Goal: Information Seeking & Learning: Check status

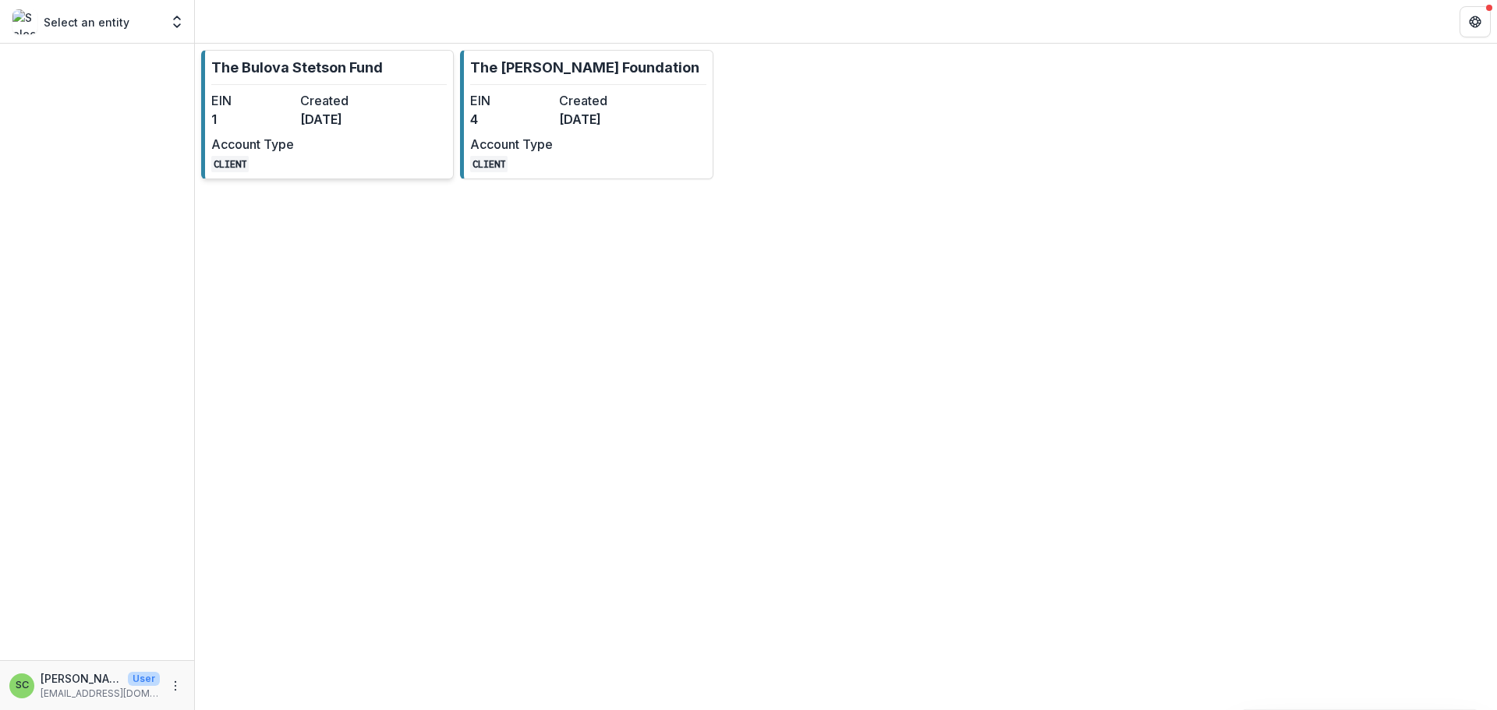
click at [291, 129] on dd "1" at bounding box center [252, 119] width 83 height 19
click at [638, 110] on dt "Created" at bounding box center [600, 100] width 83 height 19
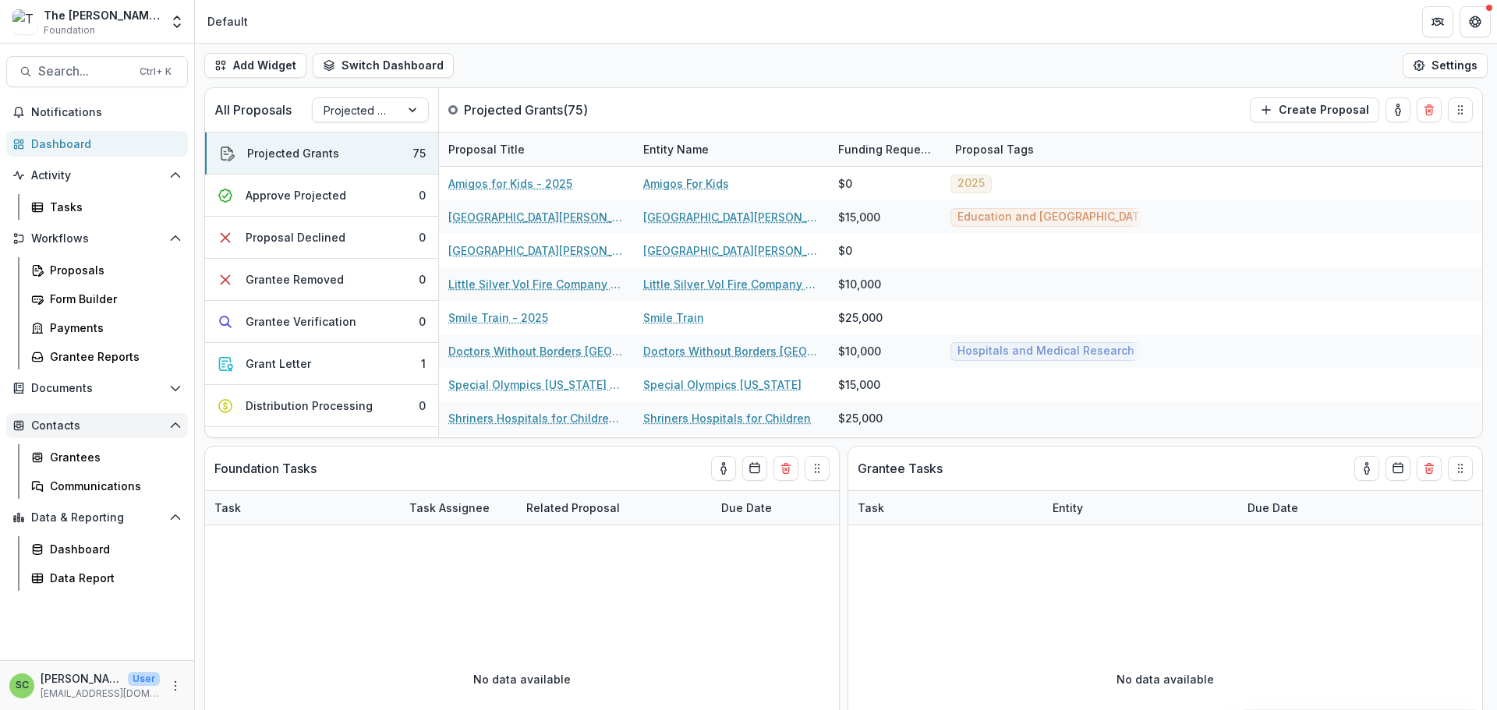
scroll to position [104, 0]
click at [113, 586] on div "Data Report" at bounding box center [113, 578] width 126 height 16
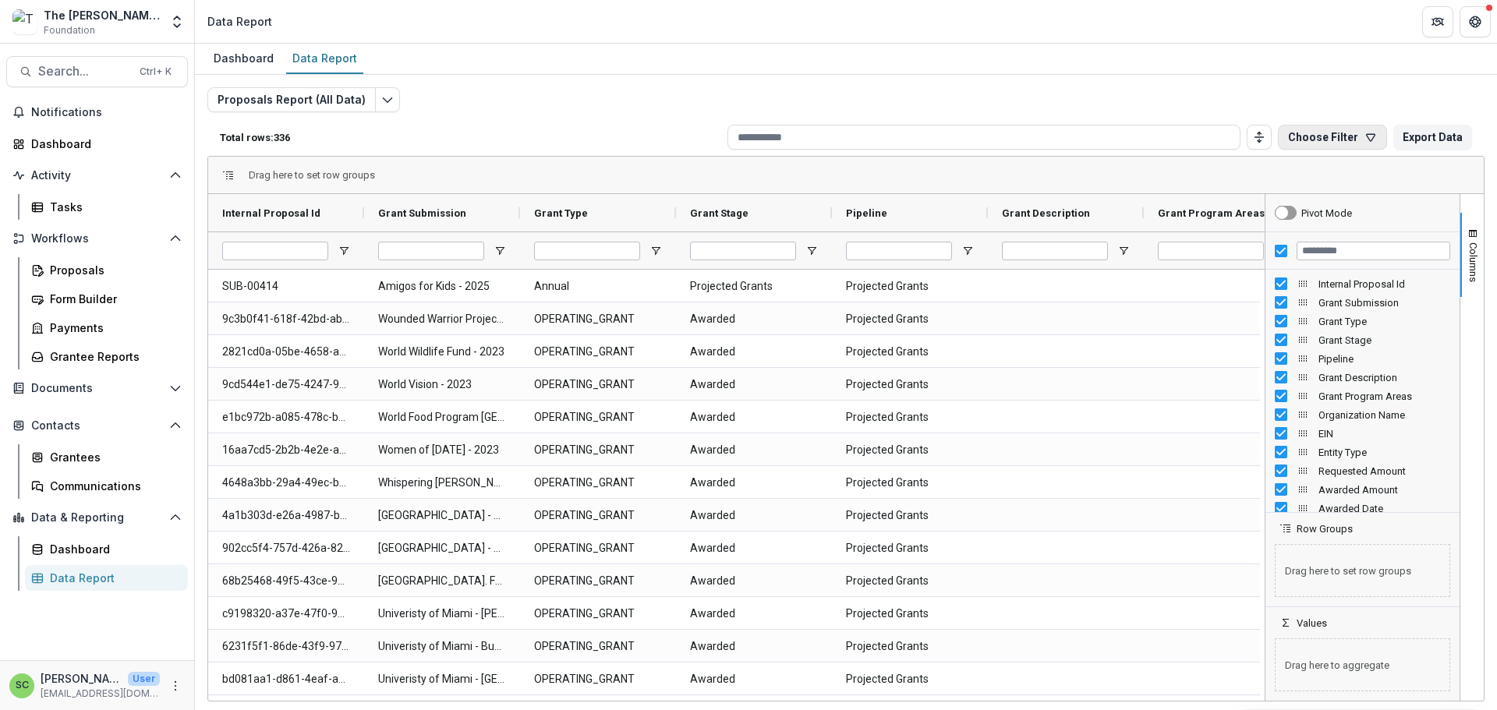
click at [1278, 150] on button "Choose Filter" at bounding box center [1332, 137] width 109 height 25
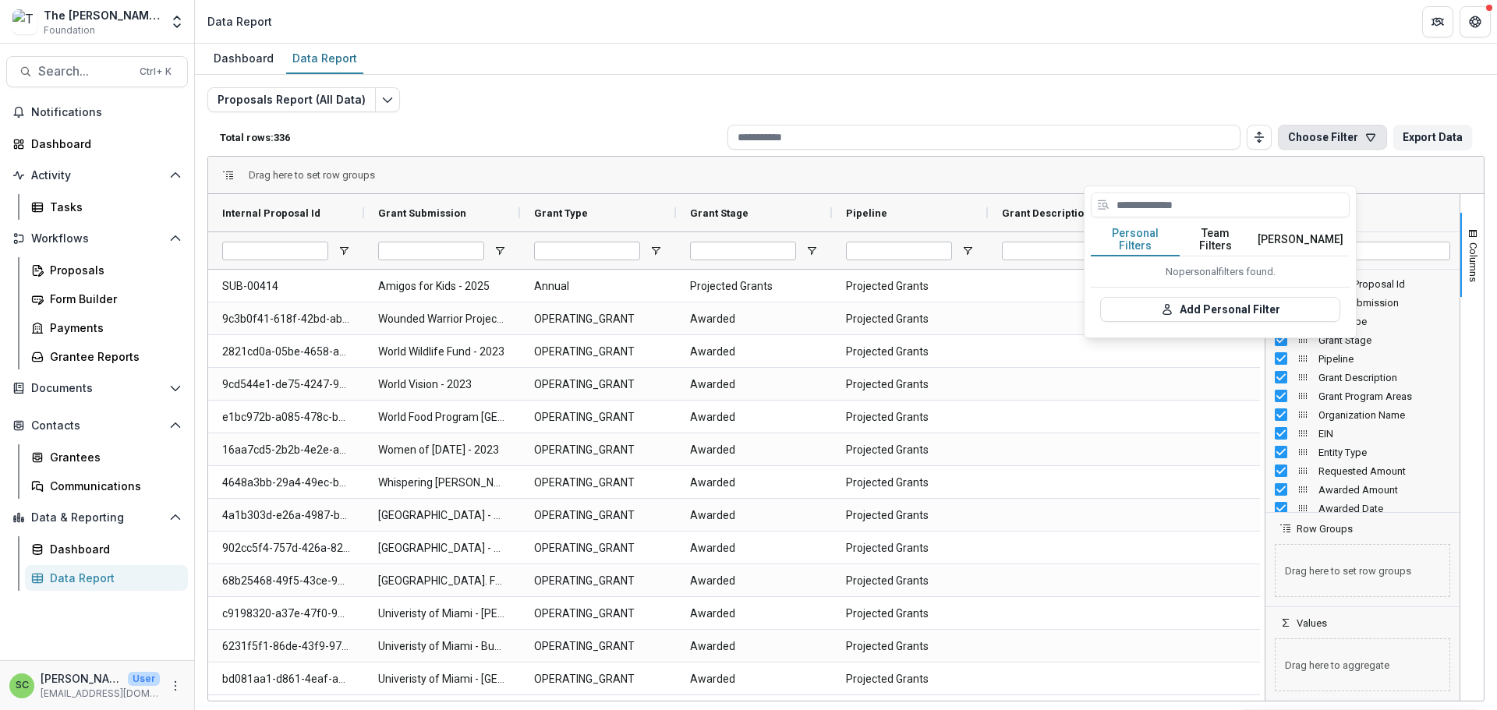
click at [1278, 150] on button "Choose Filter" at bounding box center [1332, 137] width 109 height 25
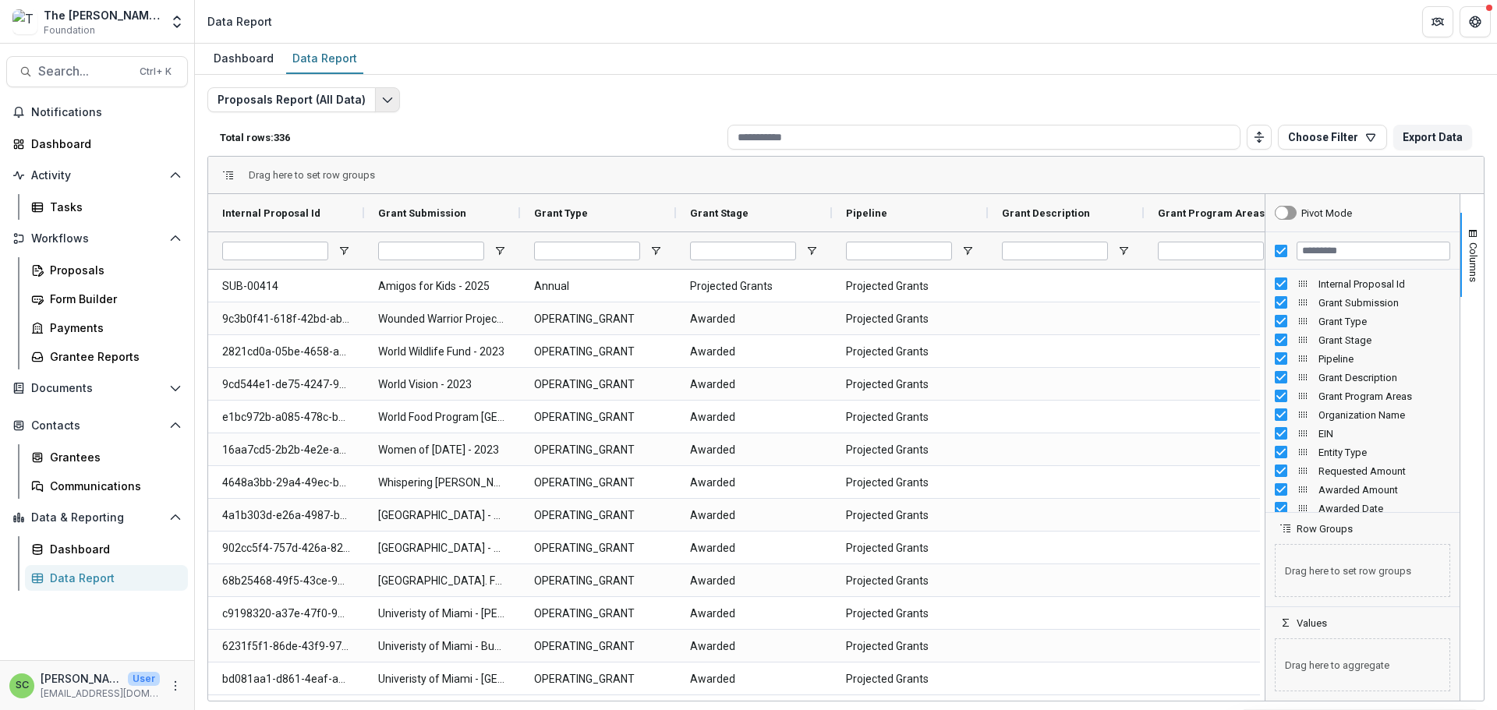
click at [394, 106] on icon "Edit selected report" at bounding box center [387, 100] width 12 height 12
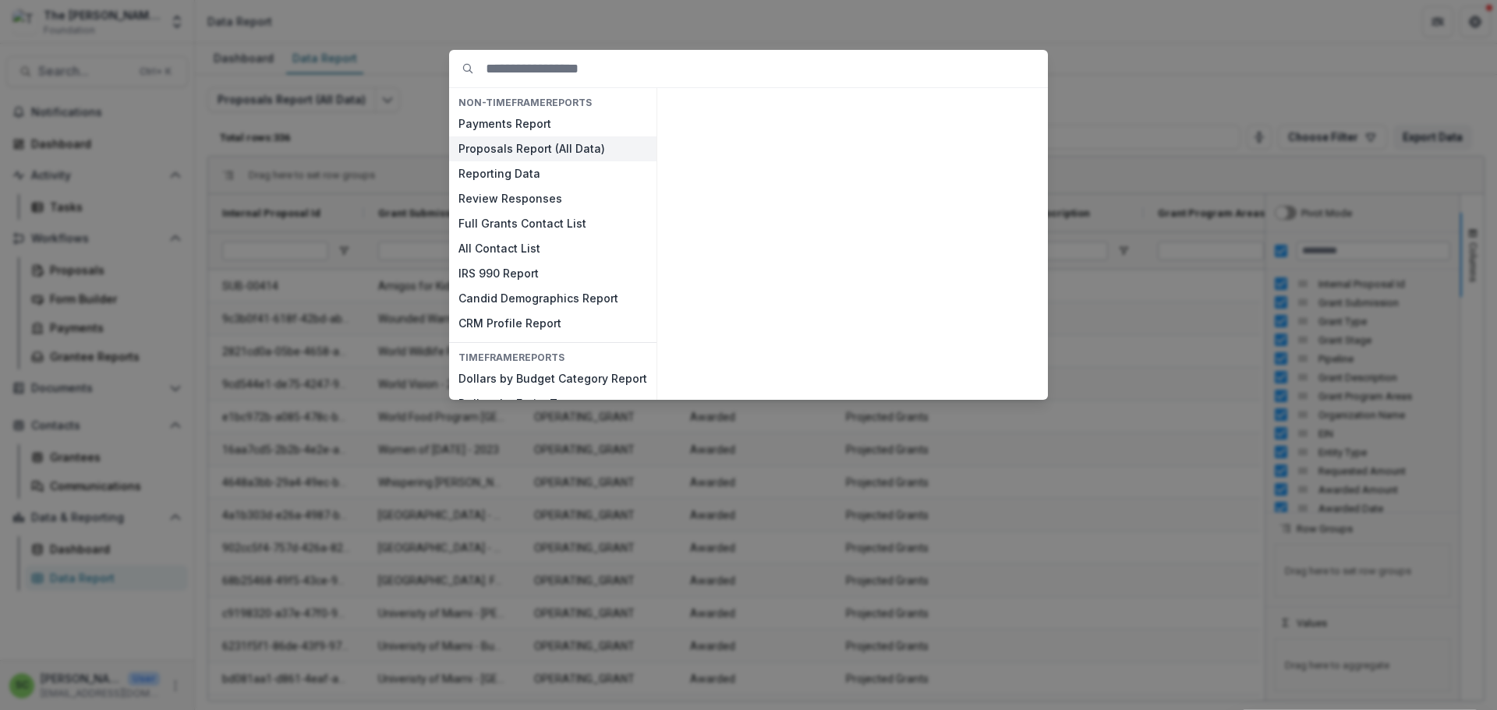
click at [449, 161] on button "Proposals Report (All Data)" at bounding box center [552, 148] width 207 height 25
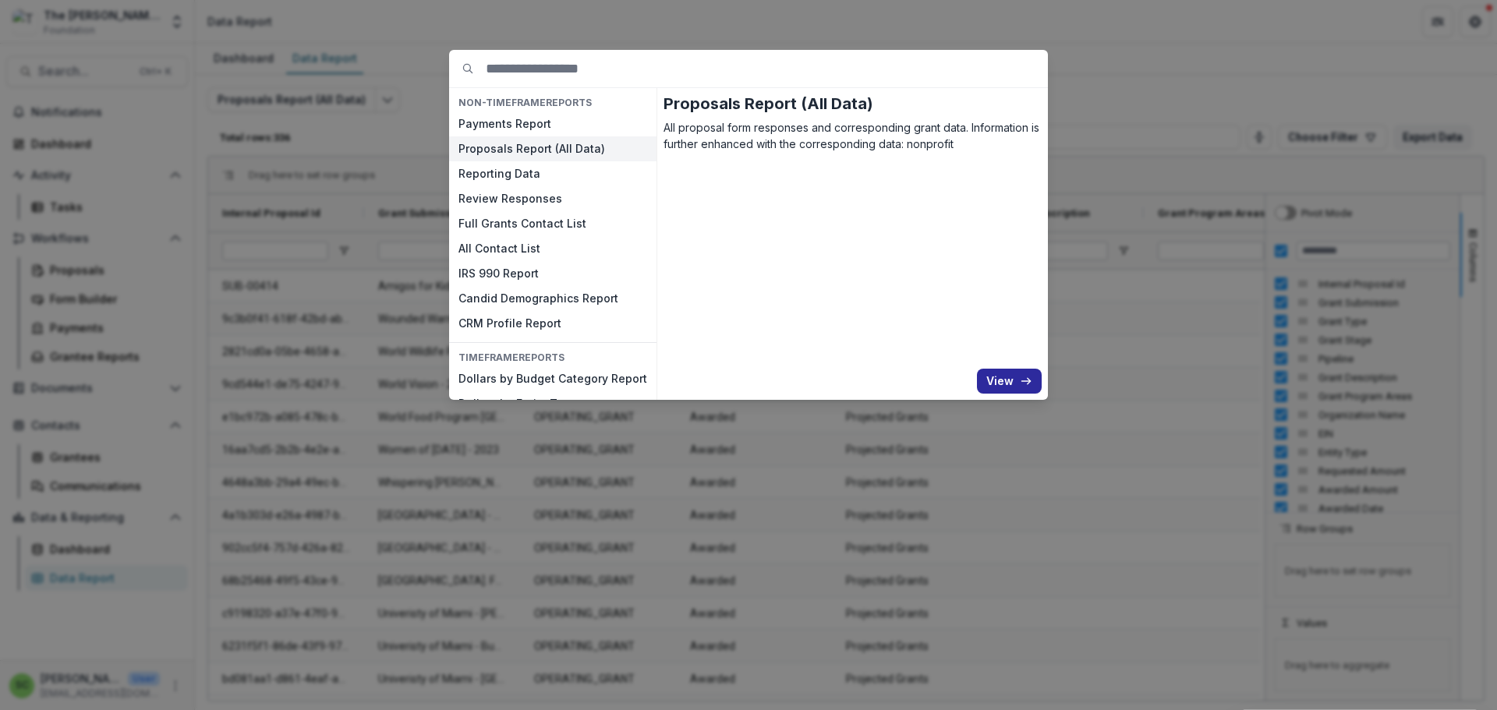
click at [1042, 394] on button "View" at bounding box center [1009, 381] width 65 height 25
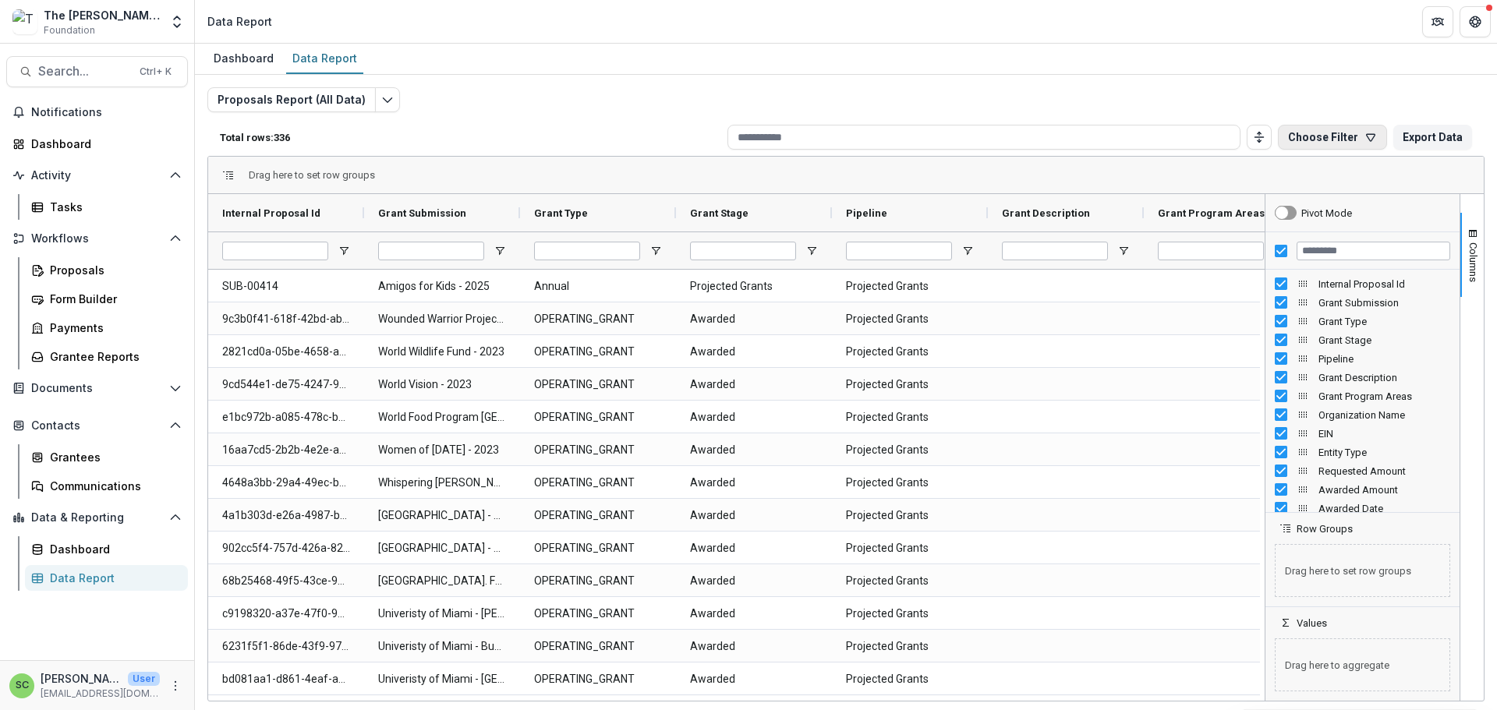
click at [1278, 150] on button "Choose Filter" at bounding box center [1332, 137] width 109 height 25
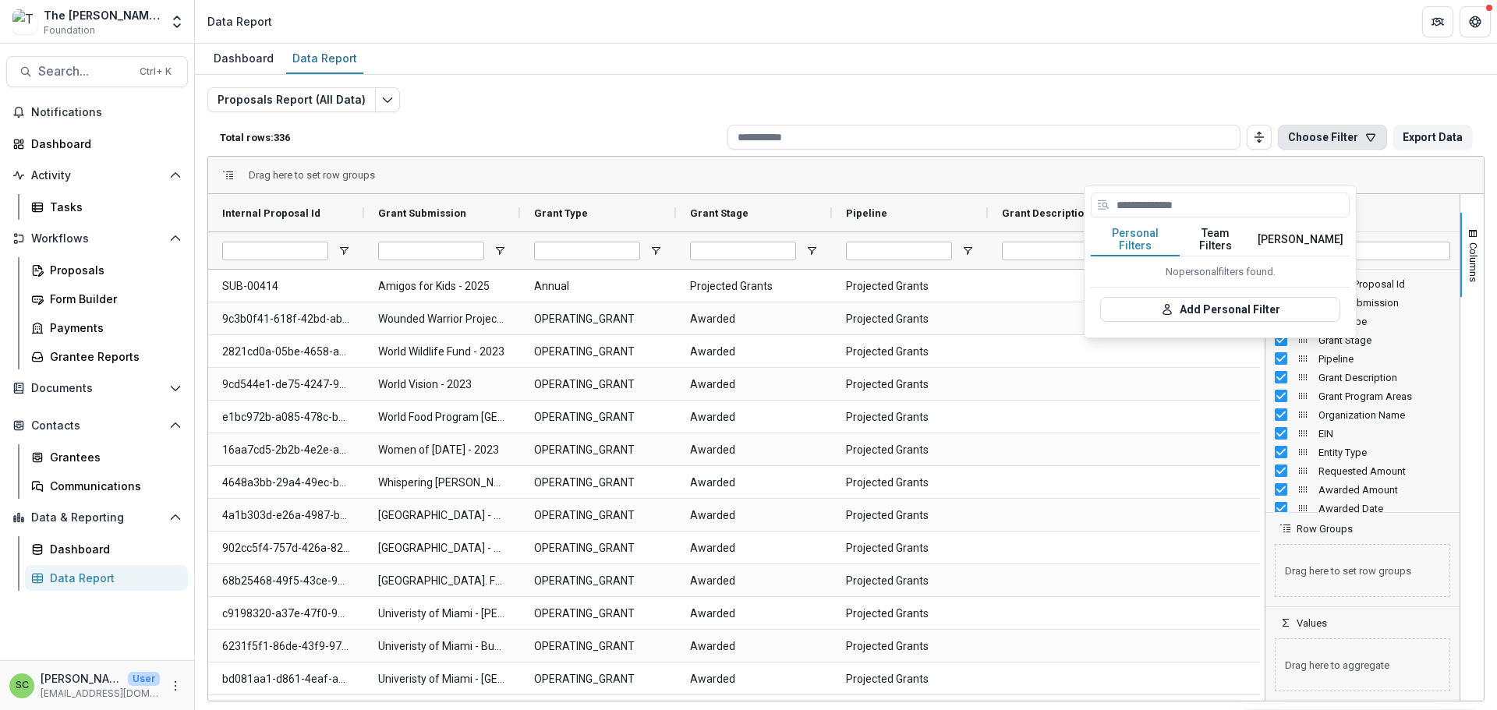
click at [1278, 150] on button "Choose Filter" at bounding box center [1332, 137] width 109 height 25
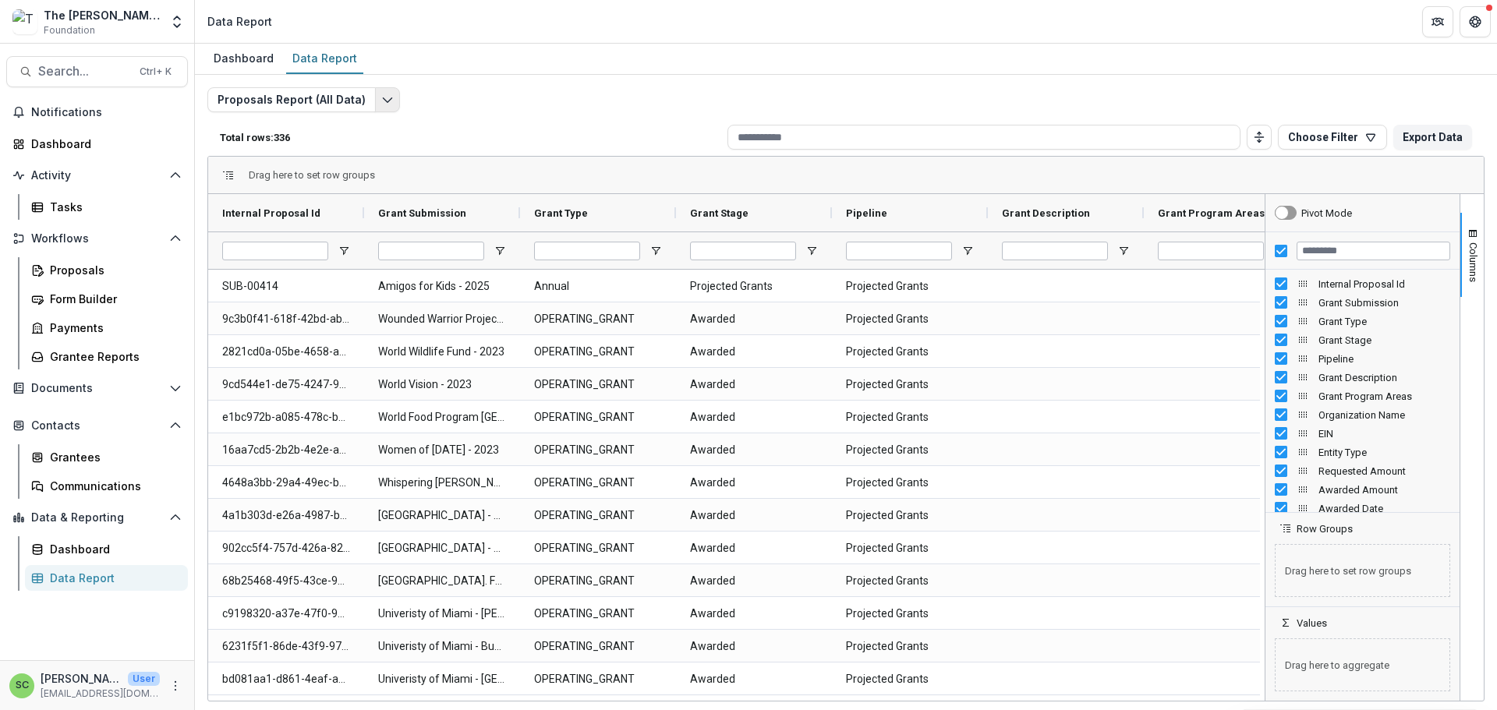
click at [394, 106] on icon "Edit selected report" at bounding box center [387, 100] width 12 height 12
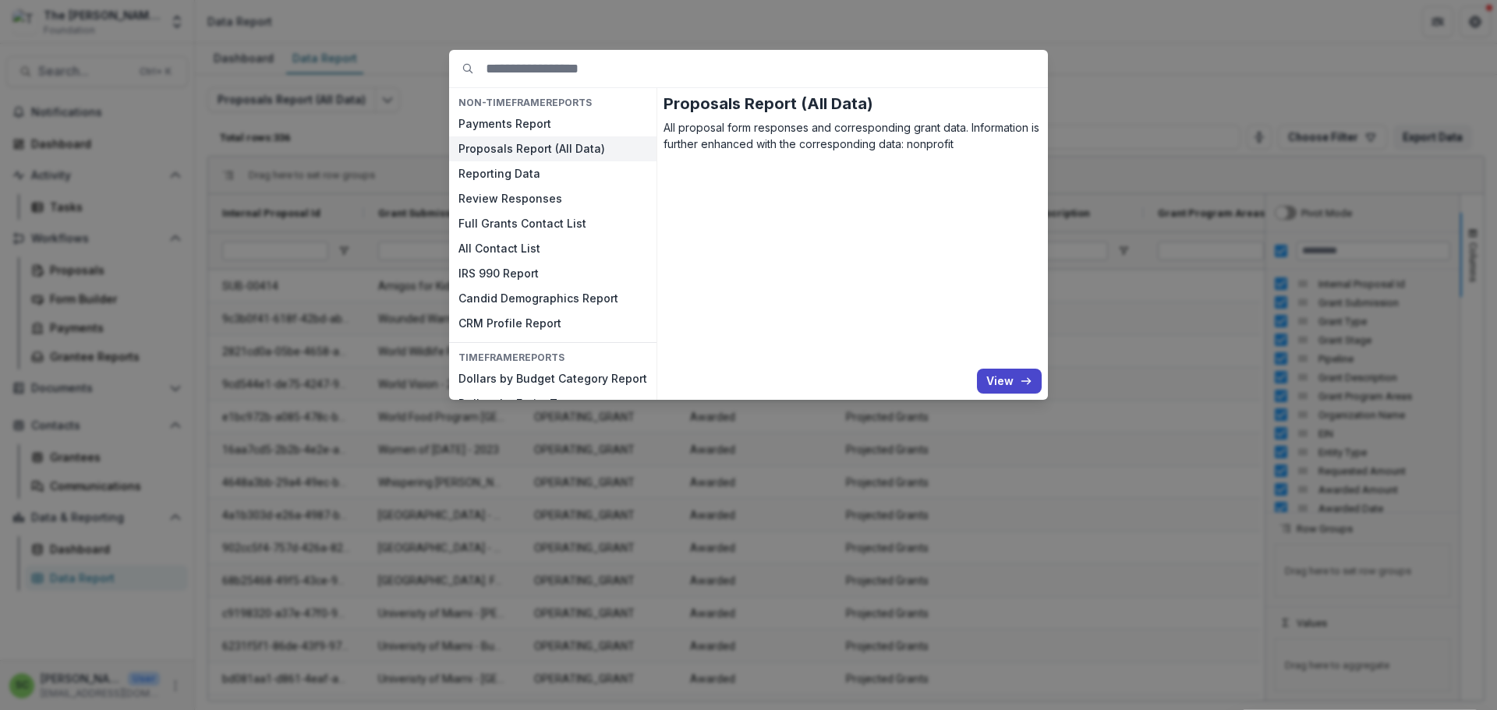
click at [1160, 74] on div "NON-TIMEFRAME Reports Payments Report Proposals Report (All Data) Reporting Dat…" at bounding box center [748, 355] width 1497 height 710
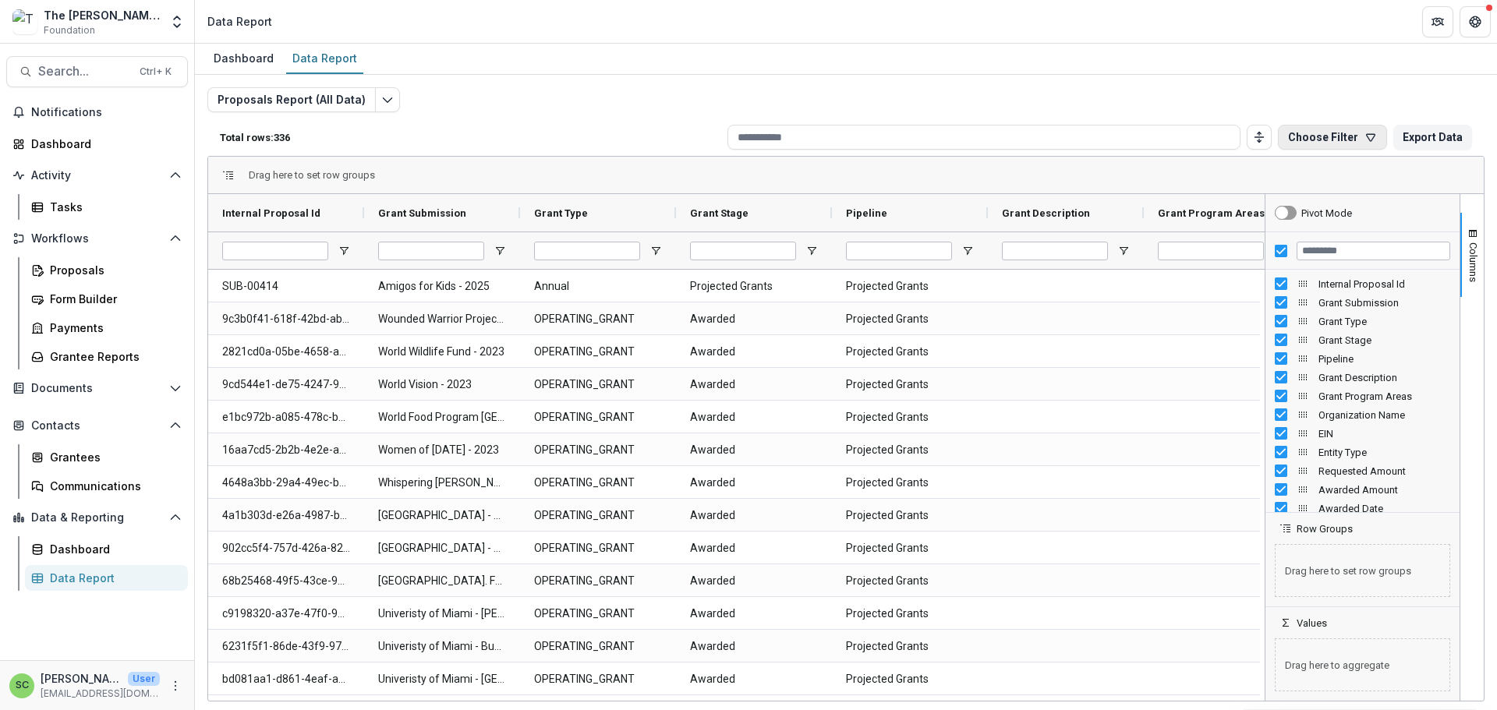
click at [1286, 150] on button "Choose Filter" at bounding box center [1332, 137] width 109 height 25
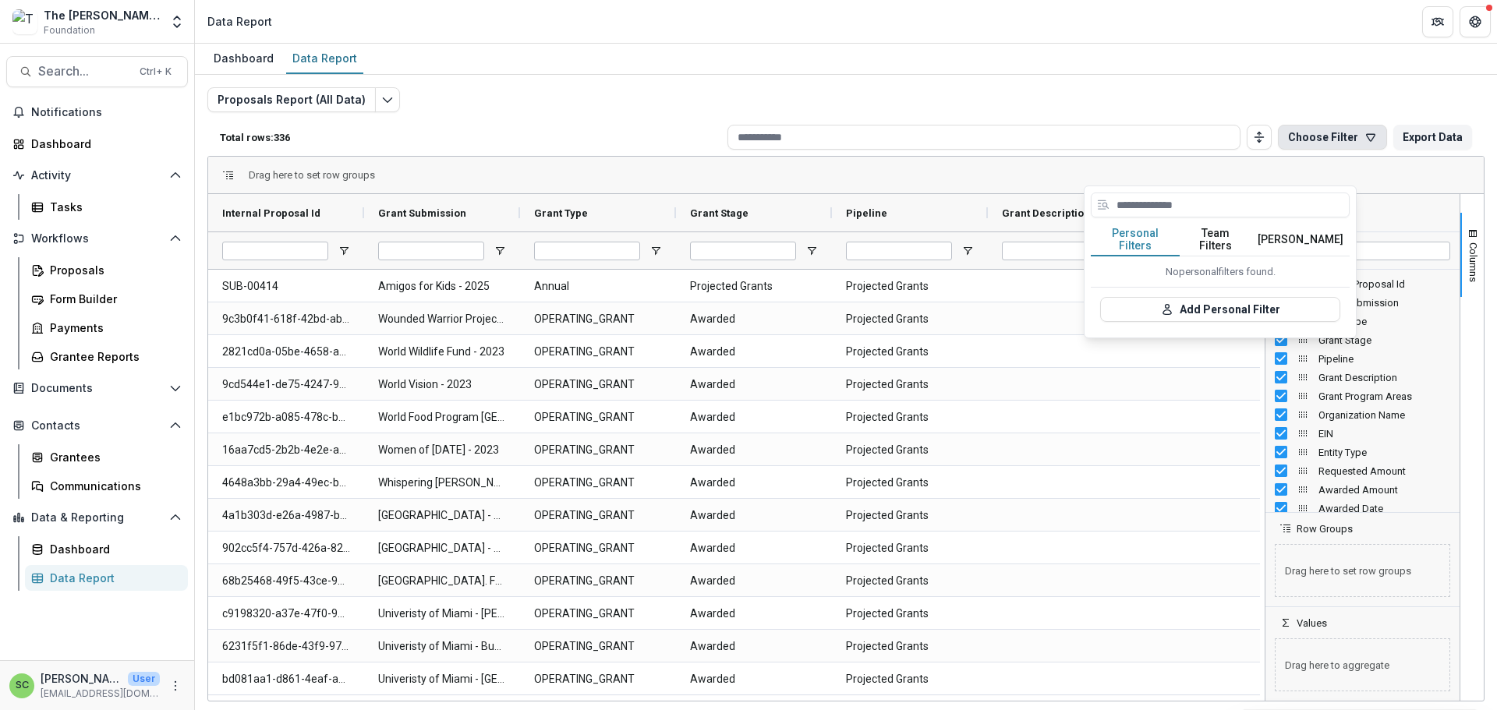
click at [1286, 150] on button "Choose Filter" at bounding box center [1332, 137] width 109 height 25
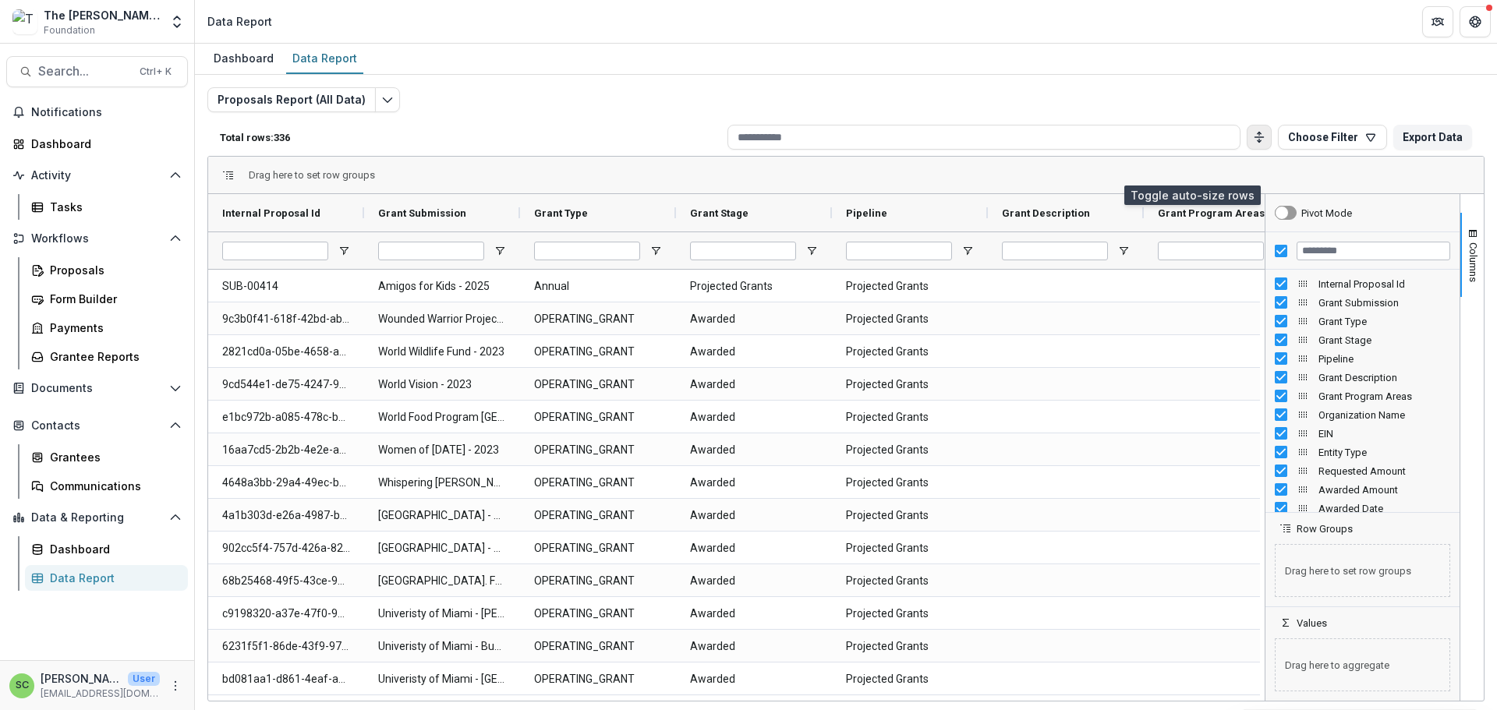
click at [1253, 143] on icon "Toggle auto height" at bounding box center [1259, 137] width 12 height 12
click at [79, 28] on span "Foundation" at bounding box center [69, 30] width 51 height 14
click at [107, 23] on div "The [PERSON_NAME] Foundation" at bounding box center [102, 15] width 116 height 16
click at [169, 30] on icon "Open entity switcher" at bounding box center [177, 22] width 16 height 16
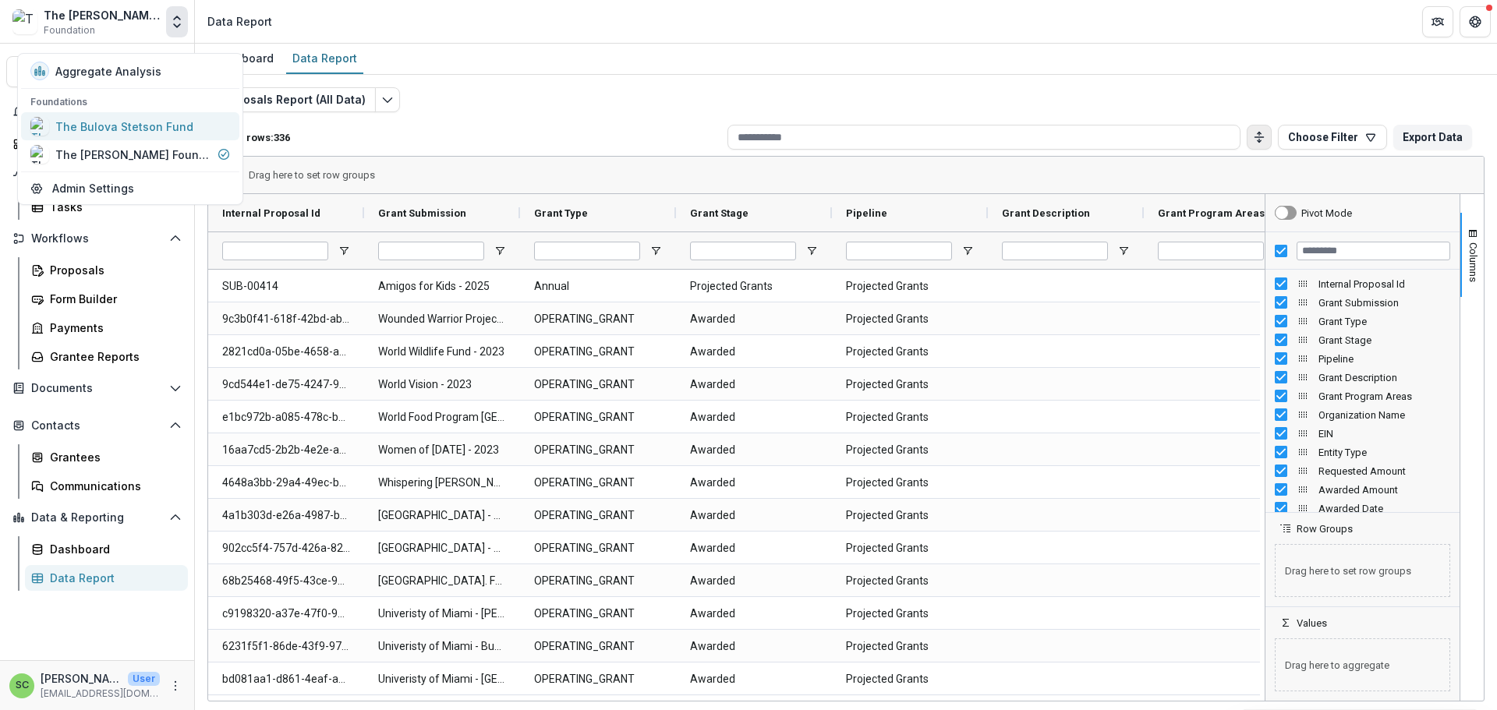
click at [146, 135] on div "The Bulova Stetson Fund" at bounding box center [124, 127] width 138 height 16
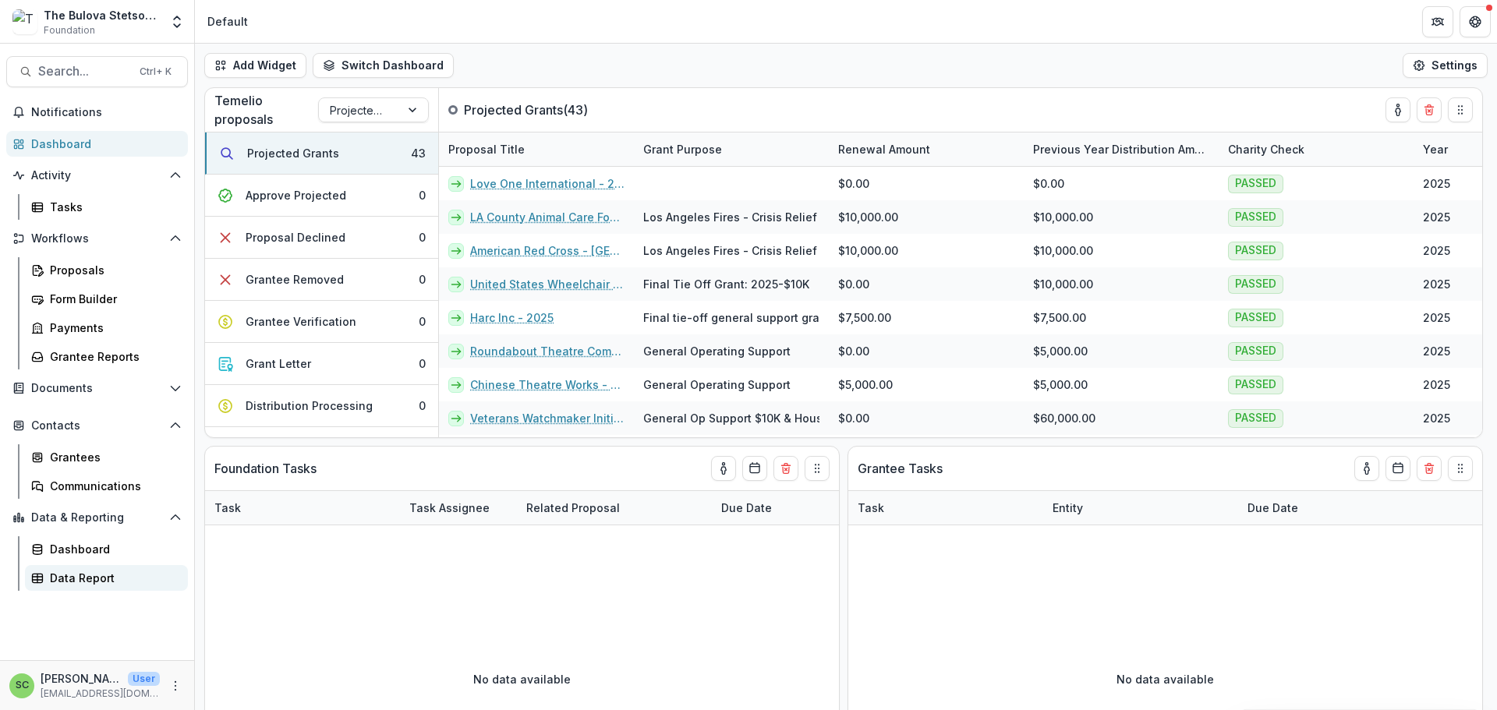
click at [94, 586] on div "Data Report" at bounding box center [113, 578] width 126 height 16
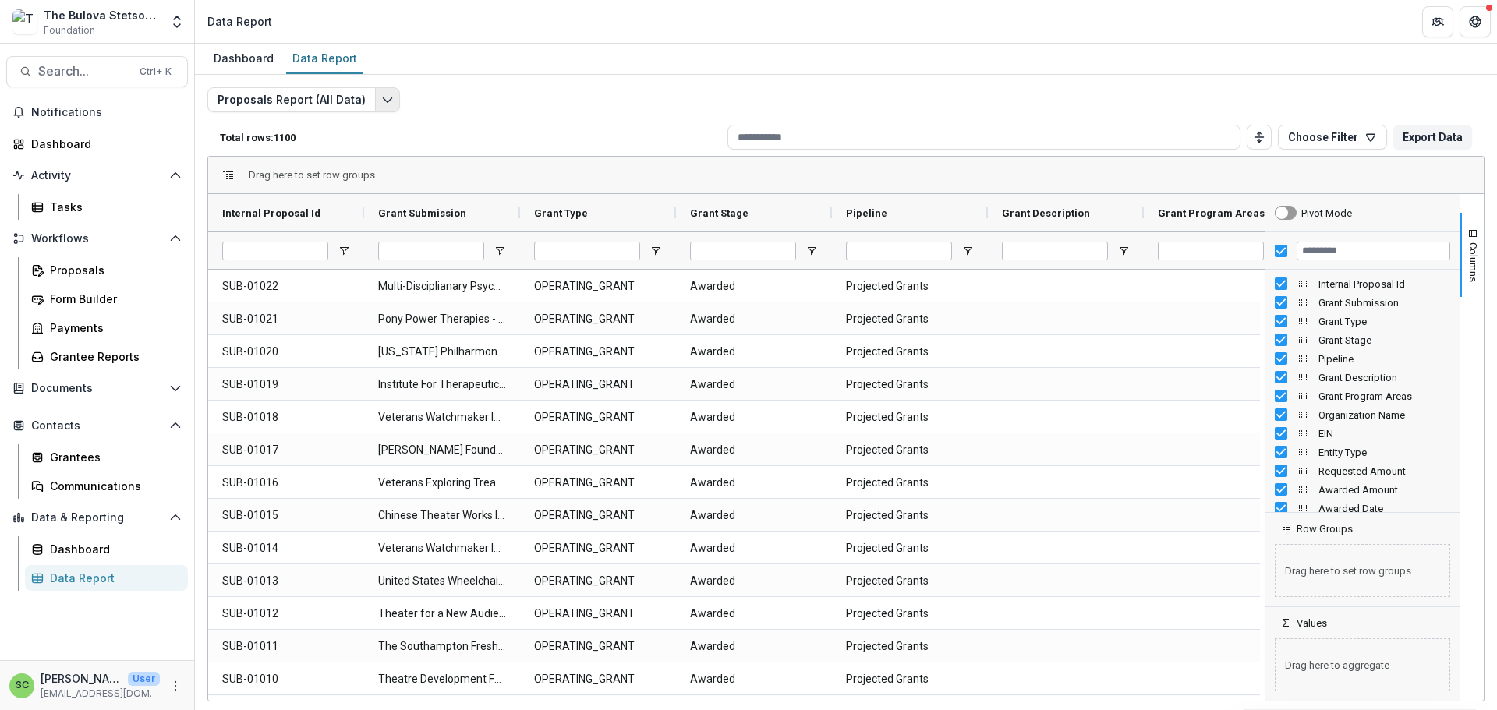
click at [394, 106] on icon "Edit selected report" at bounding box center [387, 100] width 12 height 12
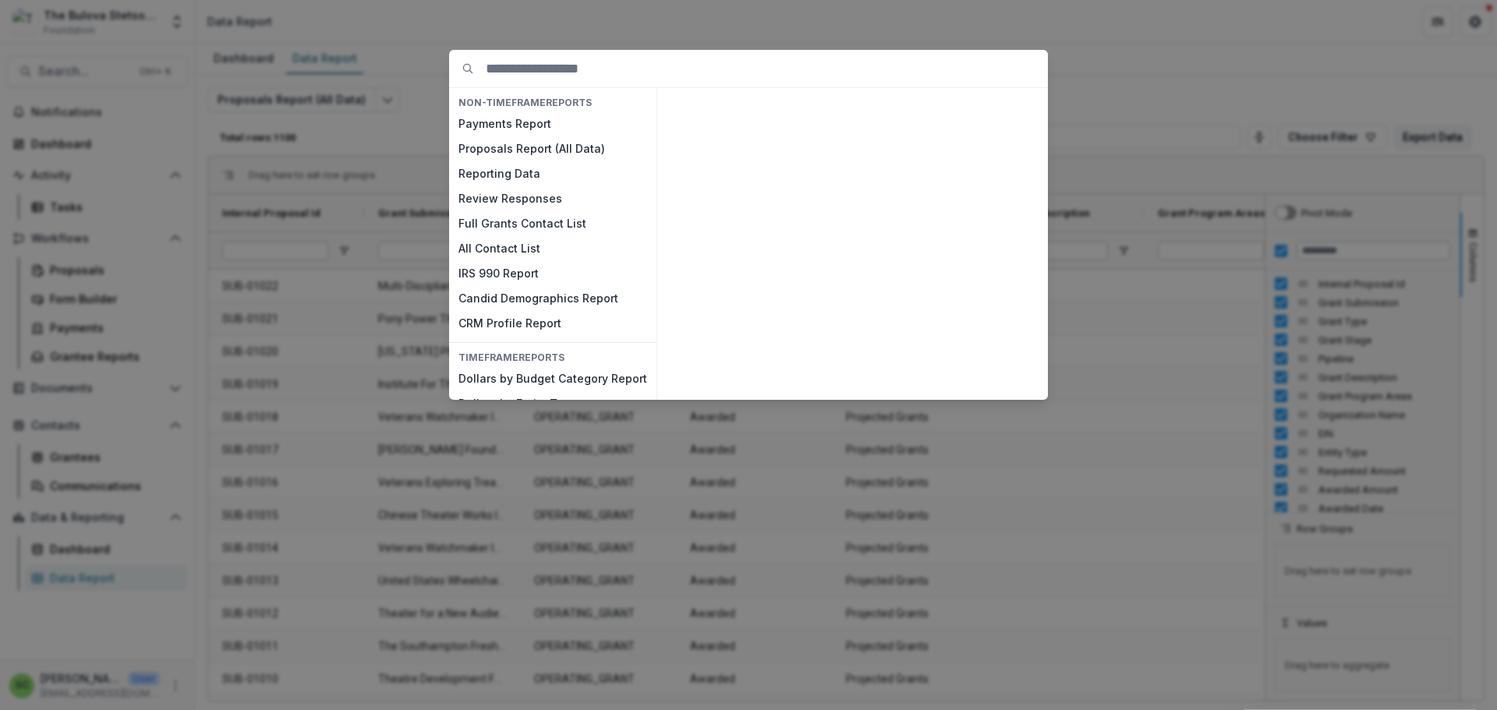
click at [498, 42] on div "NON-TIMEFRAME Reports Payments Report Proposals Report (All Data) Reporting Dat…" at bounding box center [748, 355] width 1497 height 710
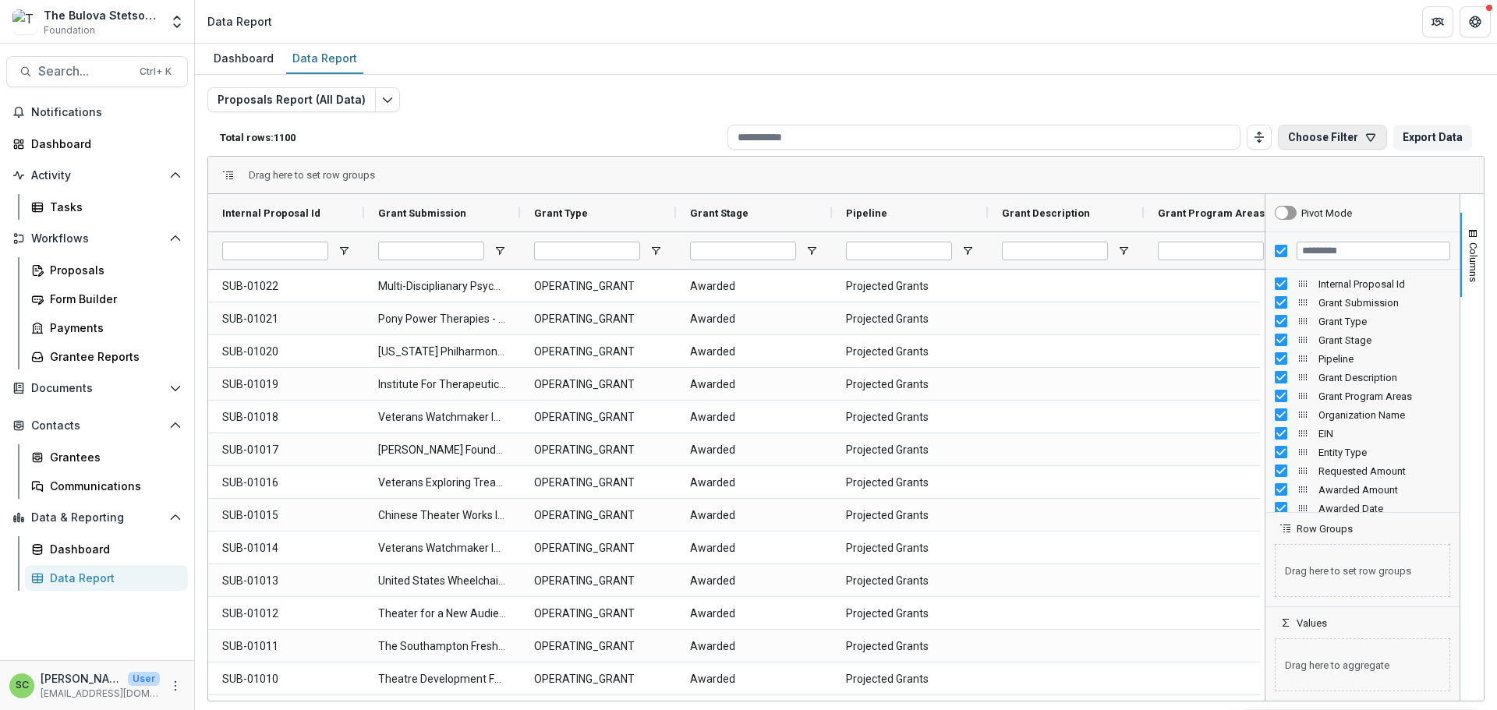
click at [1278, 150] on button "Choose Filter" at bounding box center [1332, 137] width 109 height 25
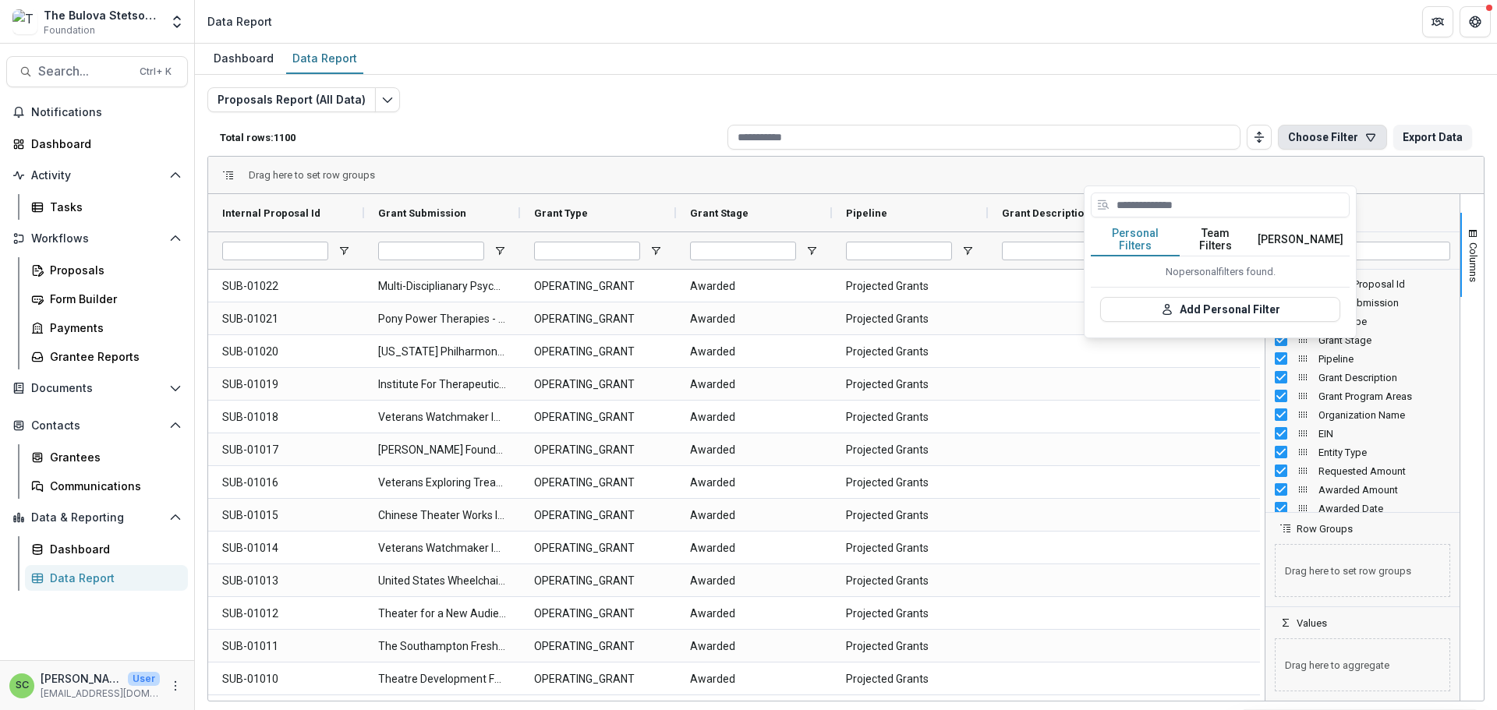
click at [1233, 249] on button "Team Filters" at bounding box center [1216, 240] width 72 height 33
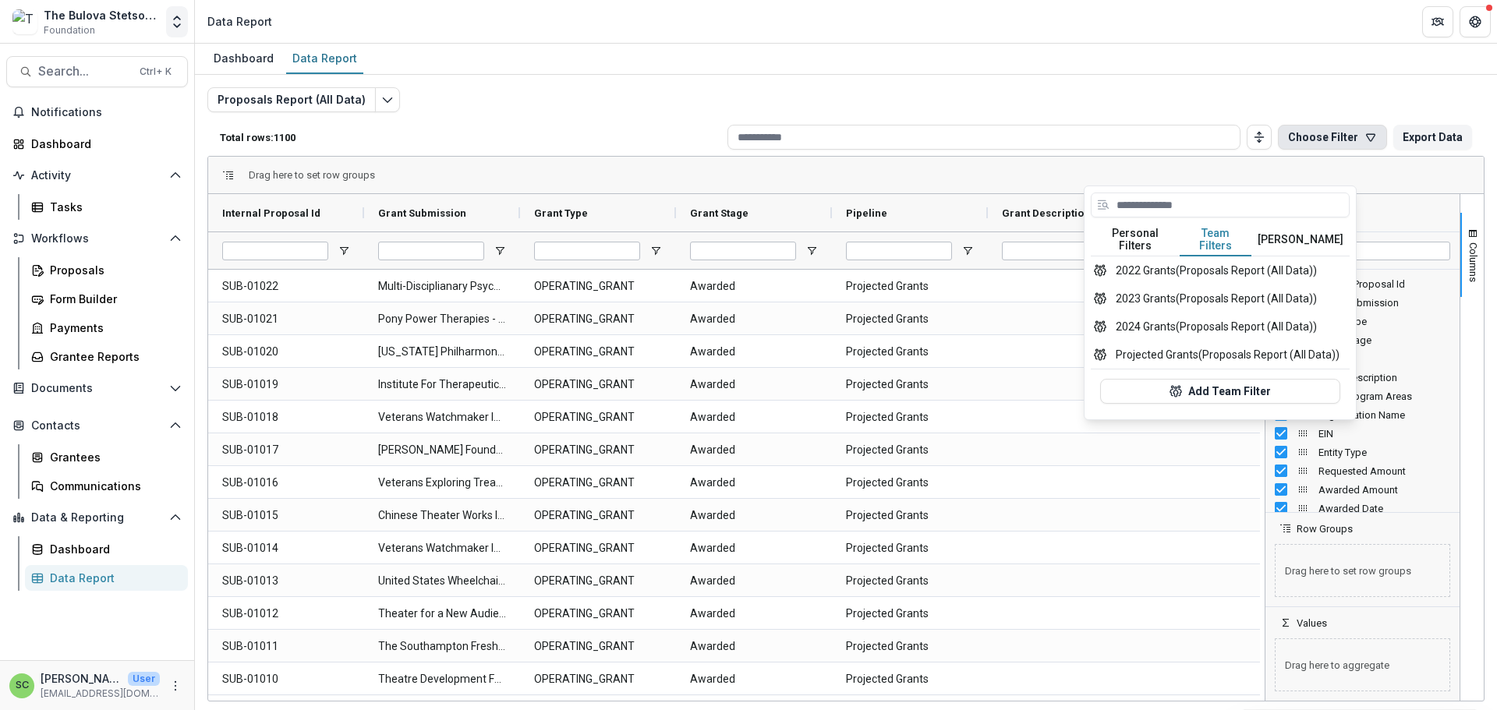
click at [169, 30] on icon "Open entity switcher" at bounding box center [177, 22] width 16 height 16
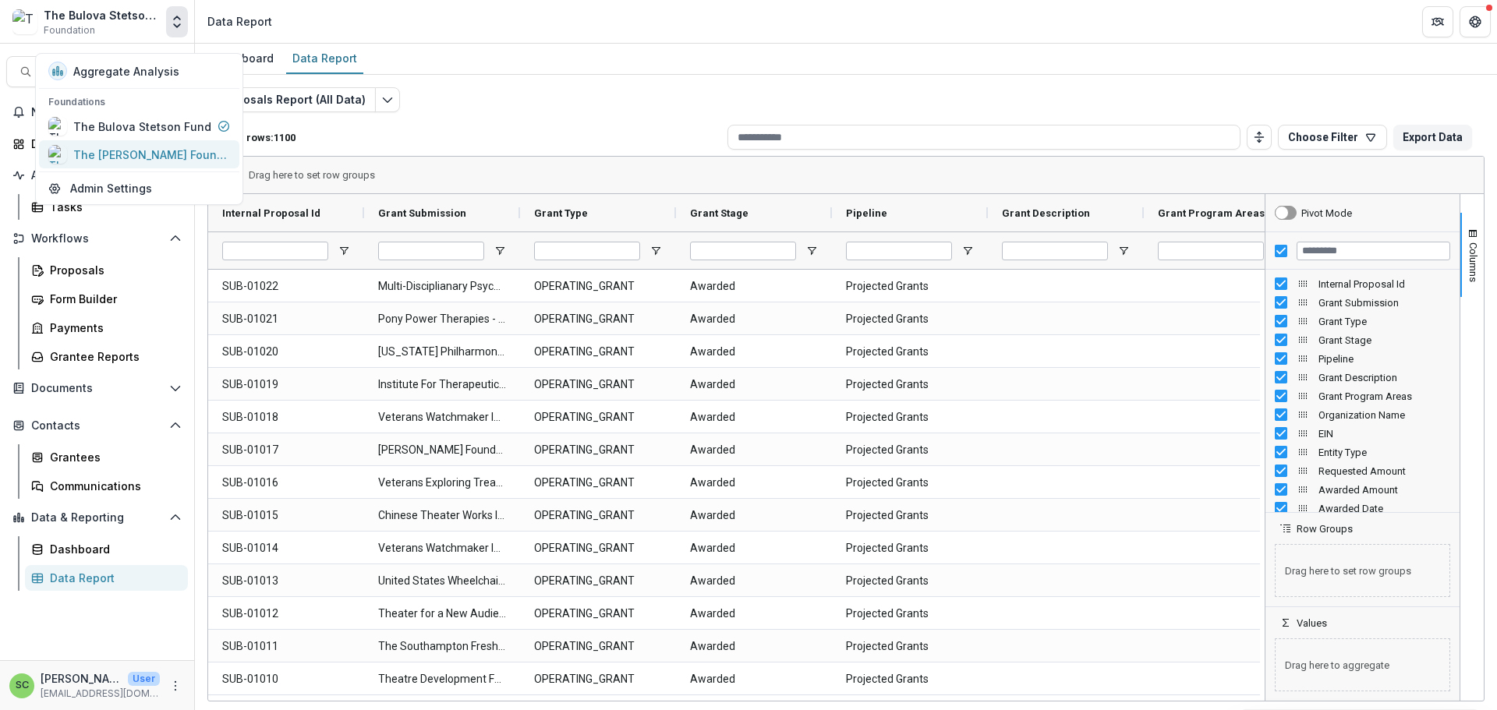
click at [143, 163] on div "The [PERSON_NAME] Foundation" at bounding box center [151, 155] width 156 height 16
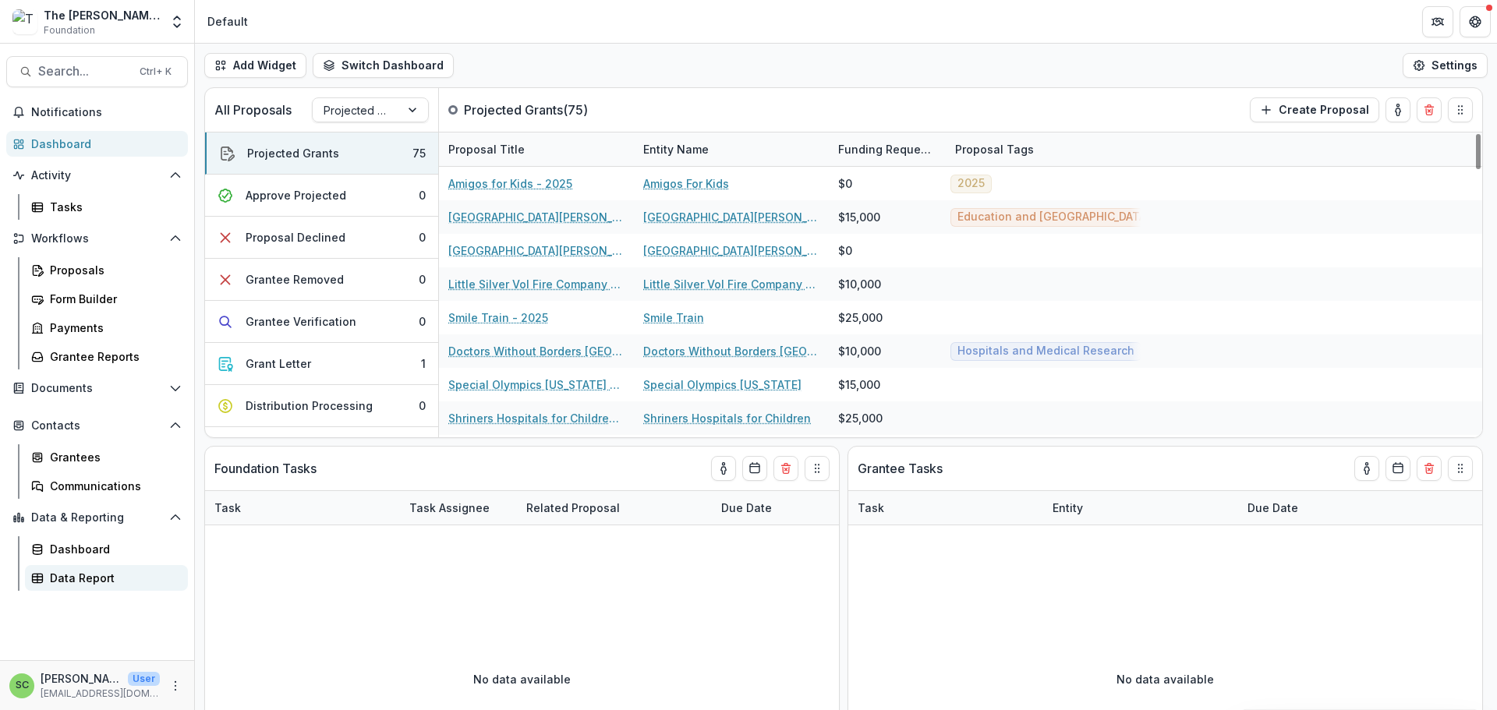
click at [103, 586] on div "Data Report" at bounding box center [113, 578] width 126 height 16
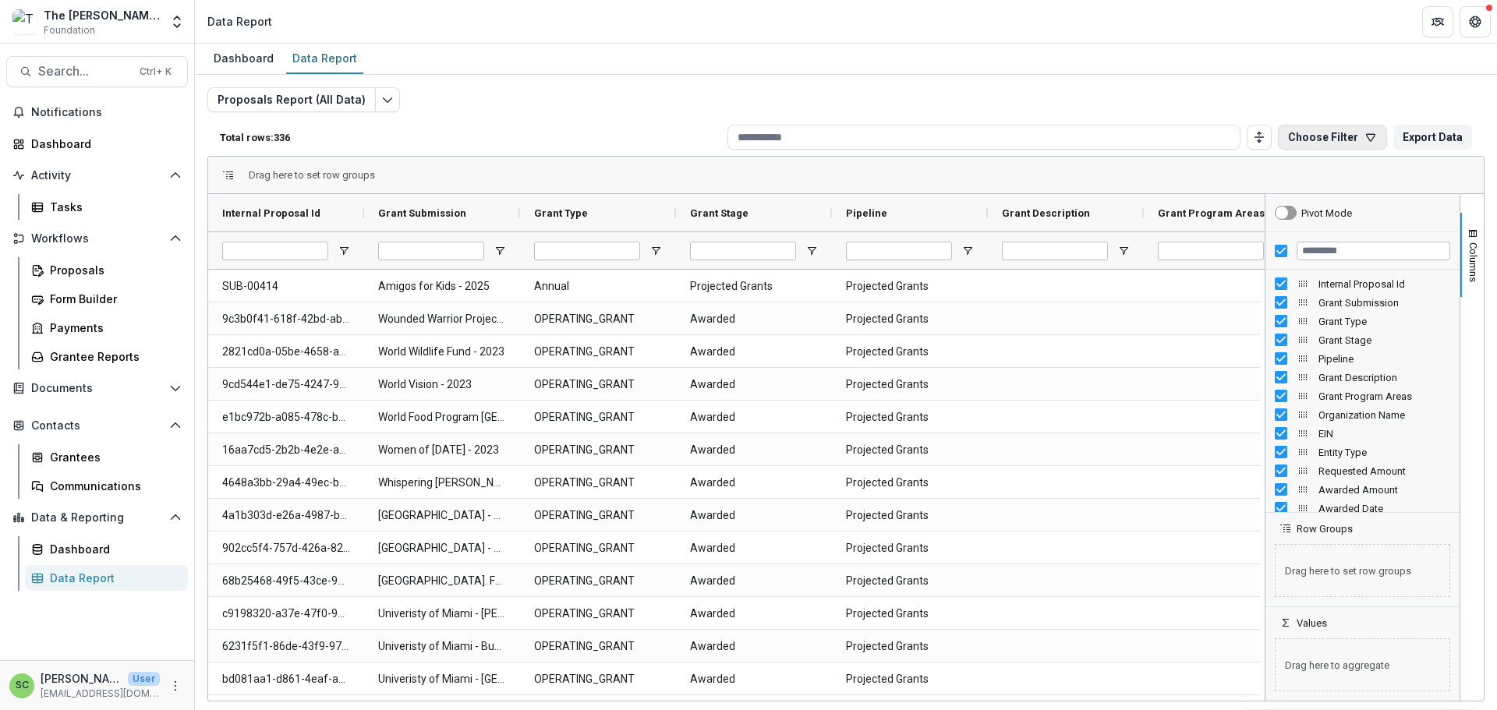
click at [1278, 150] on button "Choose Filter" at bounding box center [1332, 137] width 109 height 25
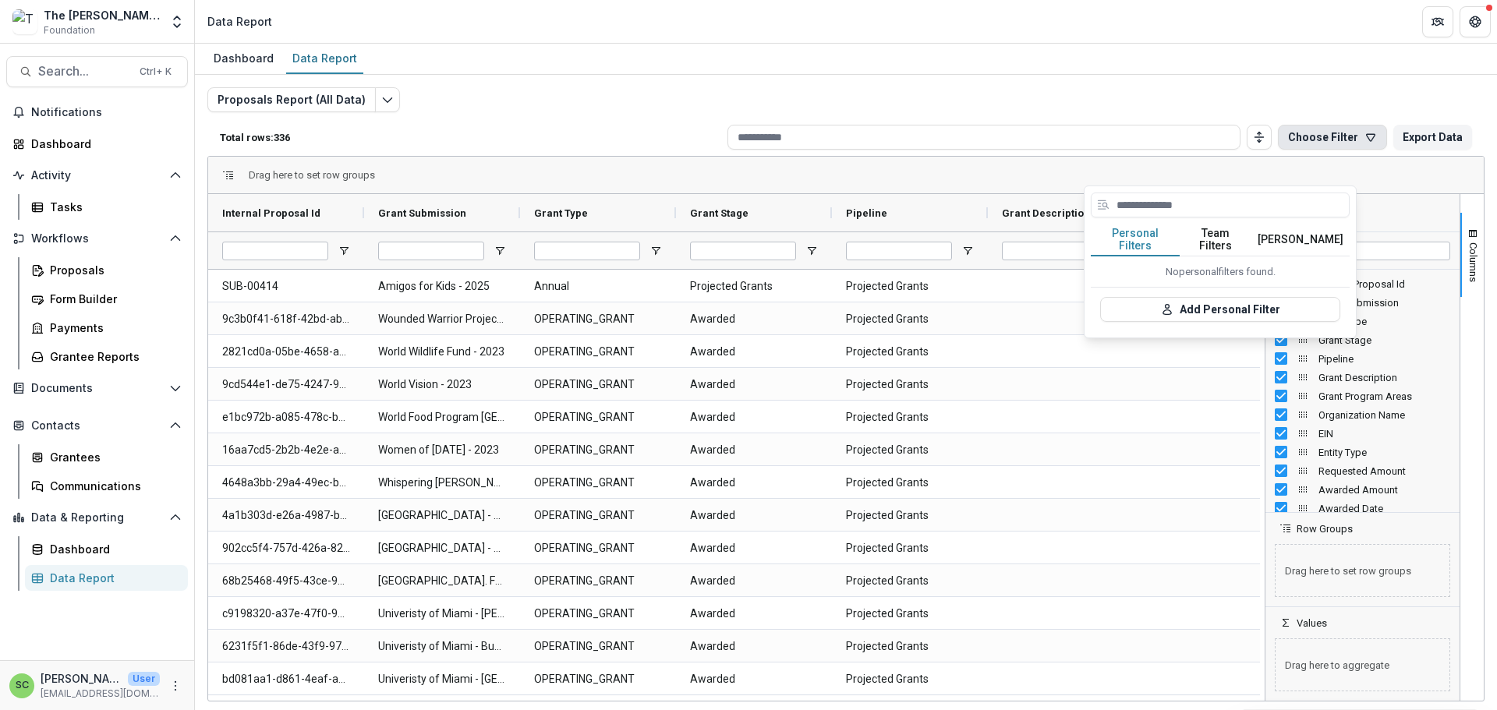
click at [1222, 256] on button "Team Filters" at bounding box center [1216, 240] width 72 height 33
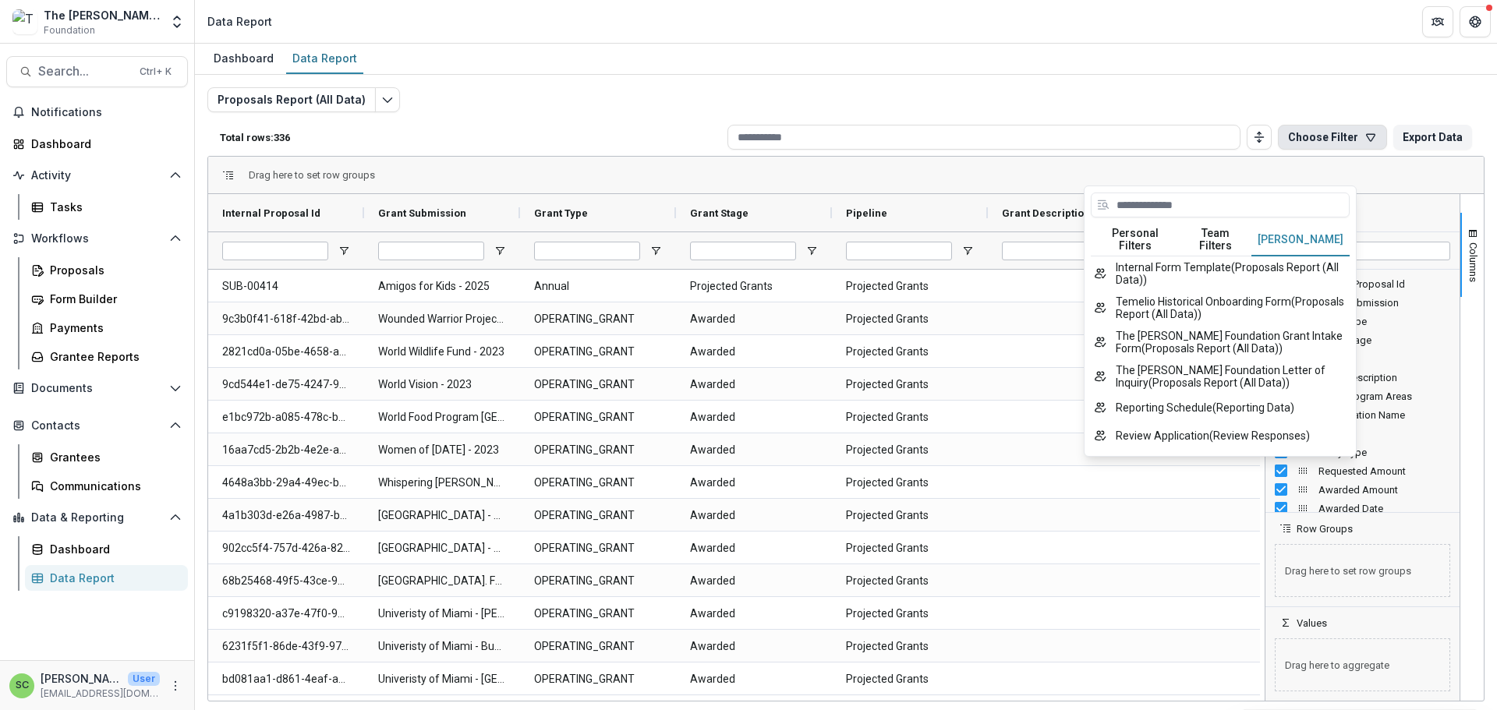
click at [1316, 241] on button "[PERSON_NAME]" at bounding box center [1300, 240] width 98 height 33
click at [1228, 256] on button "Team Filters" at bounding box center [1216, 240] width 72 height 33
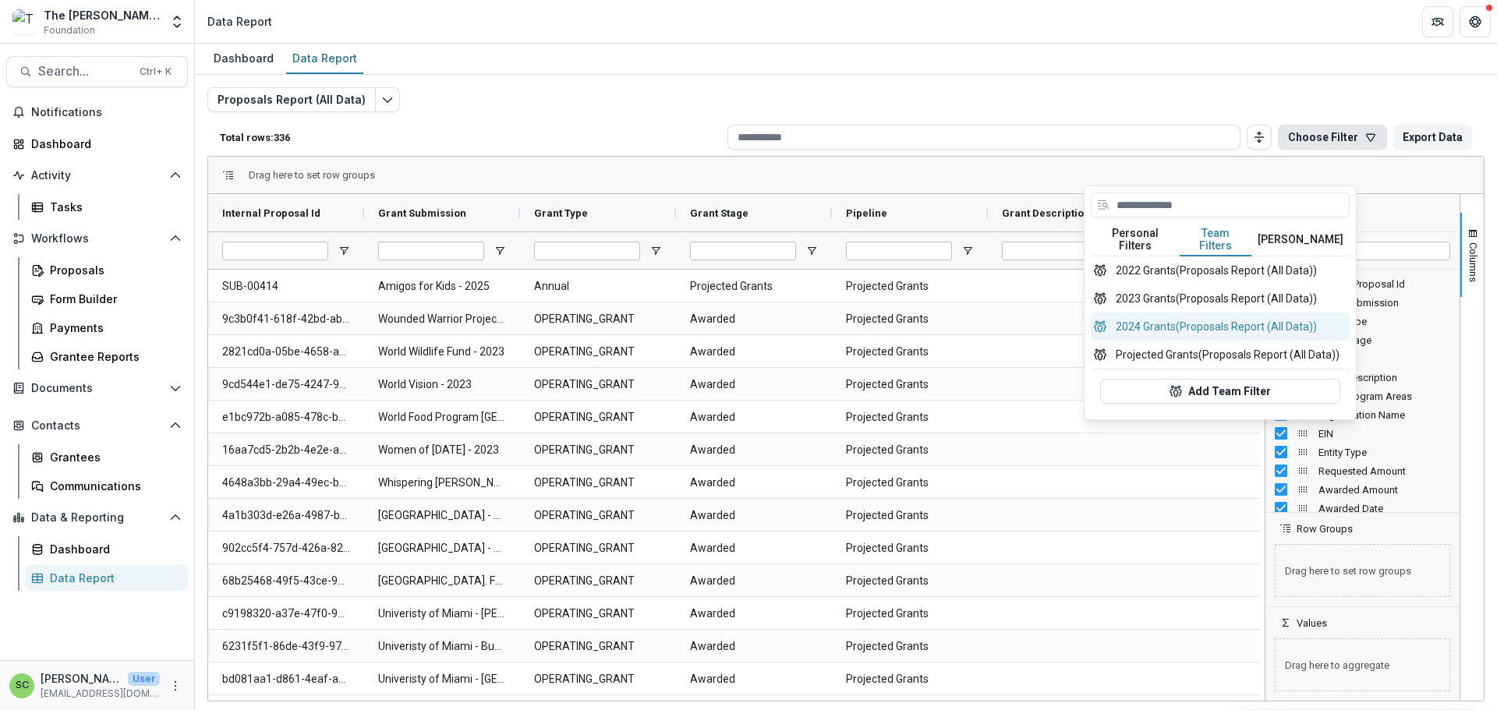
click at [1215, 341] on button "2024 Grants (Proposals Report (All Data))" at bounding box center [1220, 327] width 259 height 28
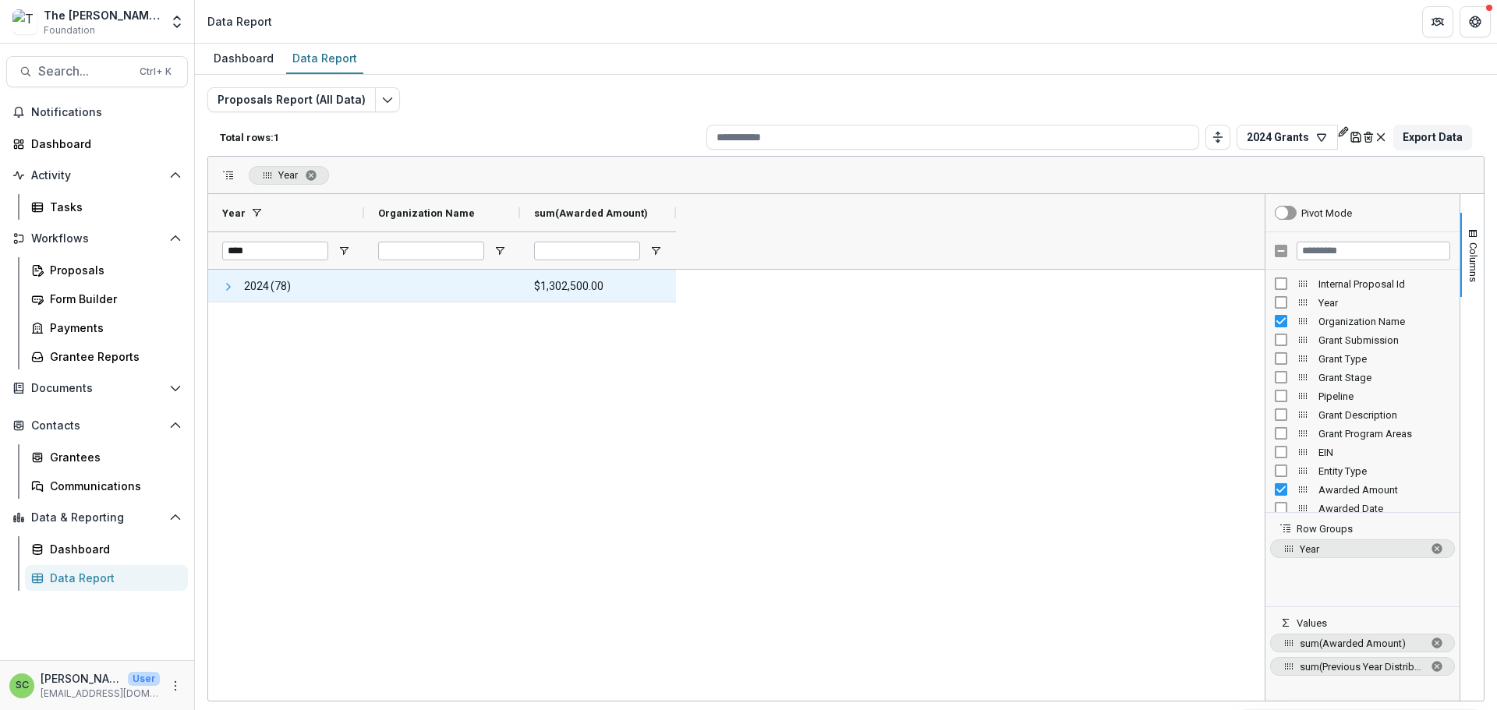
click at [232, 293] on span at bounding box center [228, 287] width 12 height 12
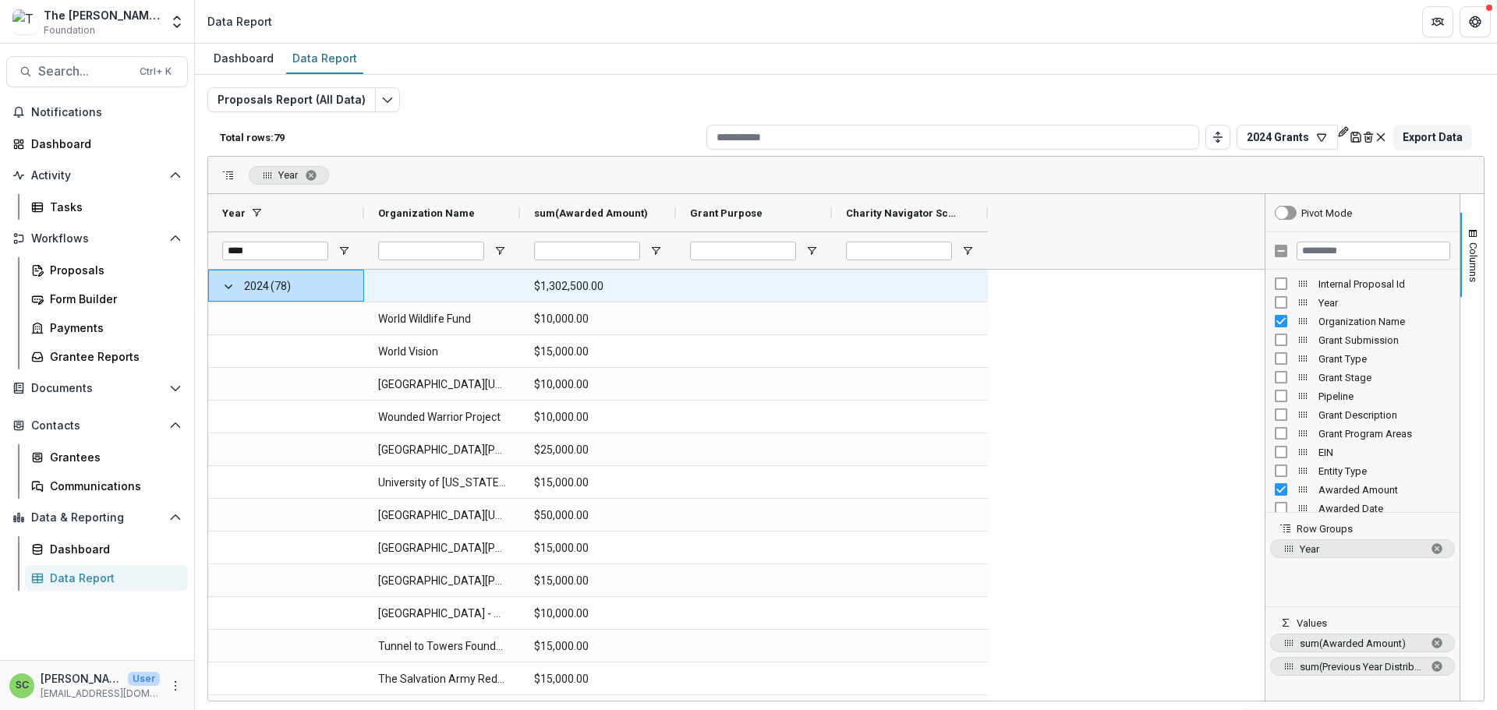
click at [282, 298] on span "(78)" at bounding box center [281, 287] width 20 height 32
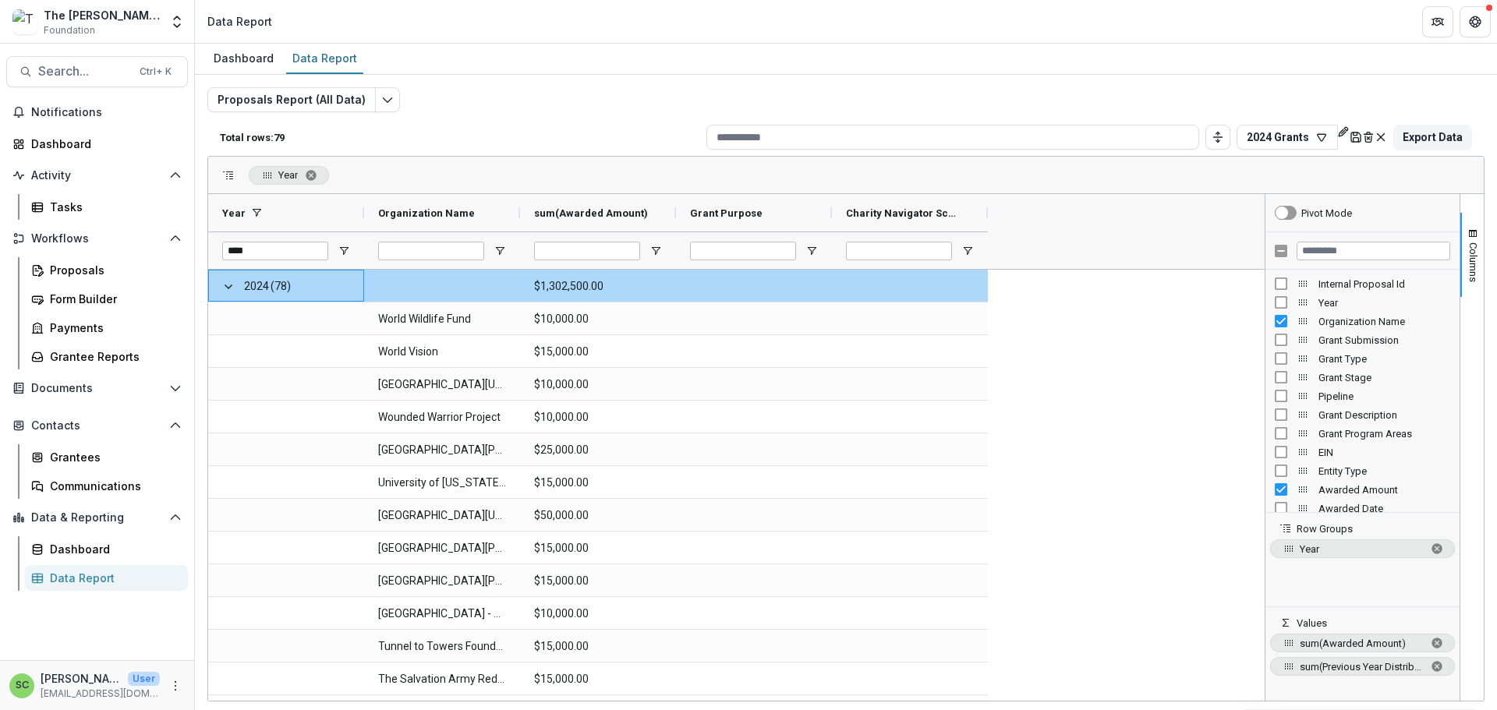
click at [282, 298] on span "(78)" at bounding box center [281, 287] width 20 height 32
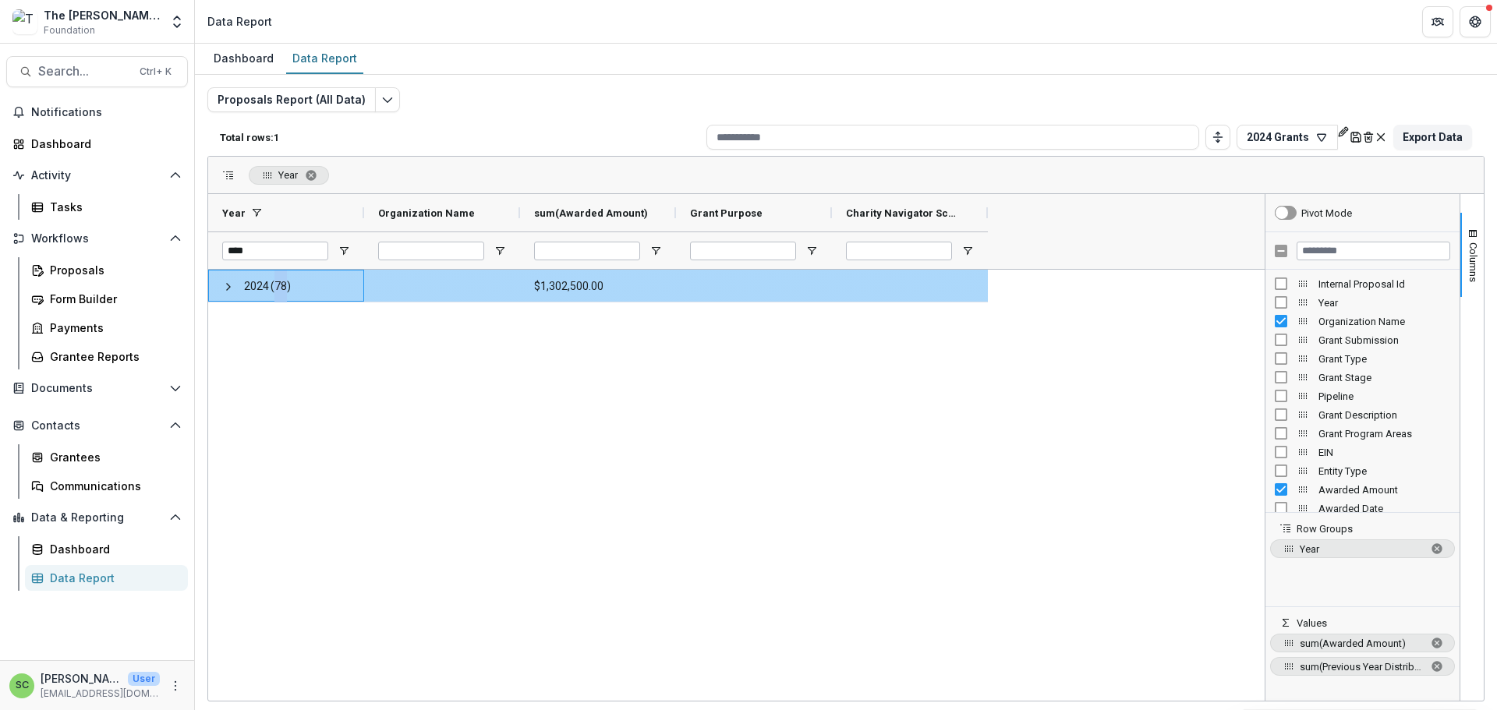
click at [282, 298] on span "(78)" at bounding box center [281, 287] width 20 height 32
click at [267, 301] on span "2024" at bounding box center [256, 287] width 25 height 32
click at [229, 293] on span at bounding box center [228, 287] width 12 height 12
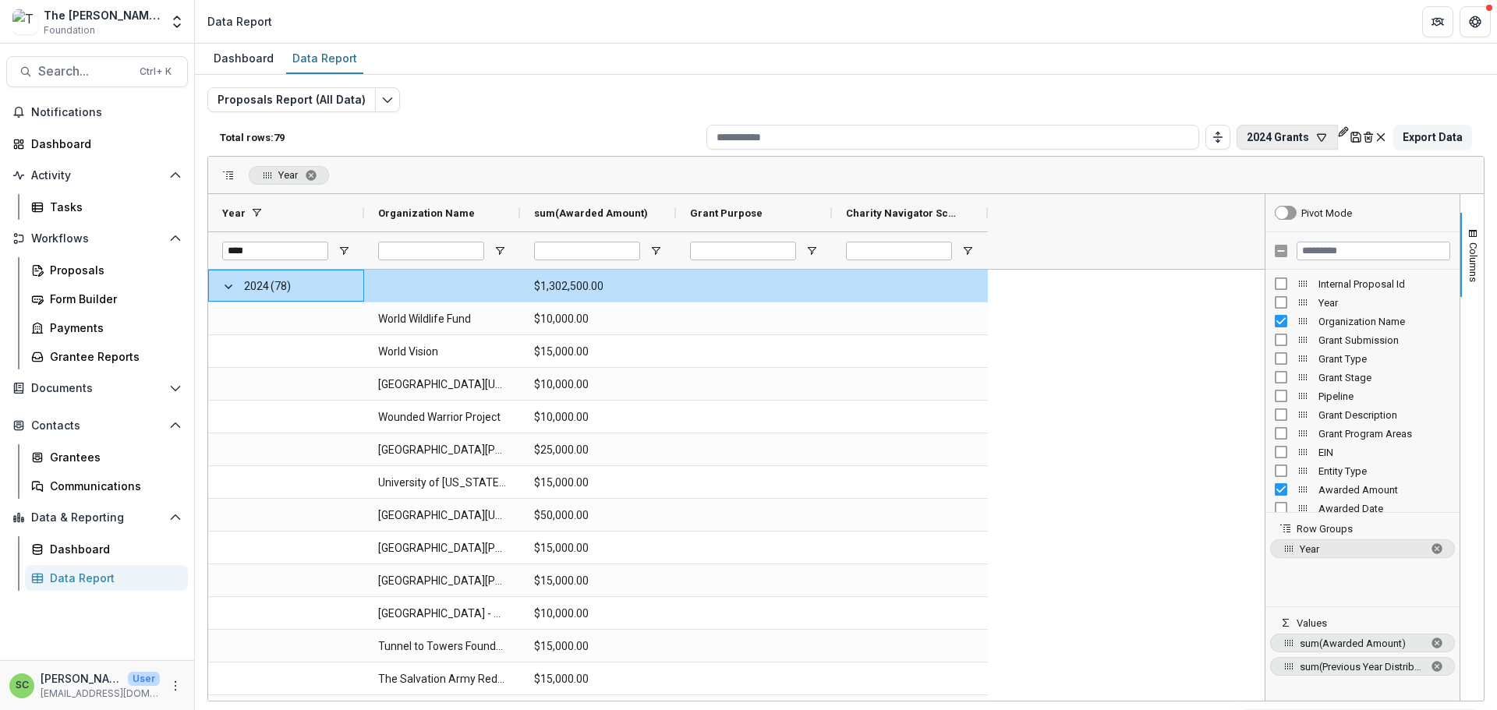
click at [1315, 143] on icon "button" at bounding box center [1321, 137] width 12 height 12
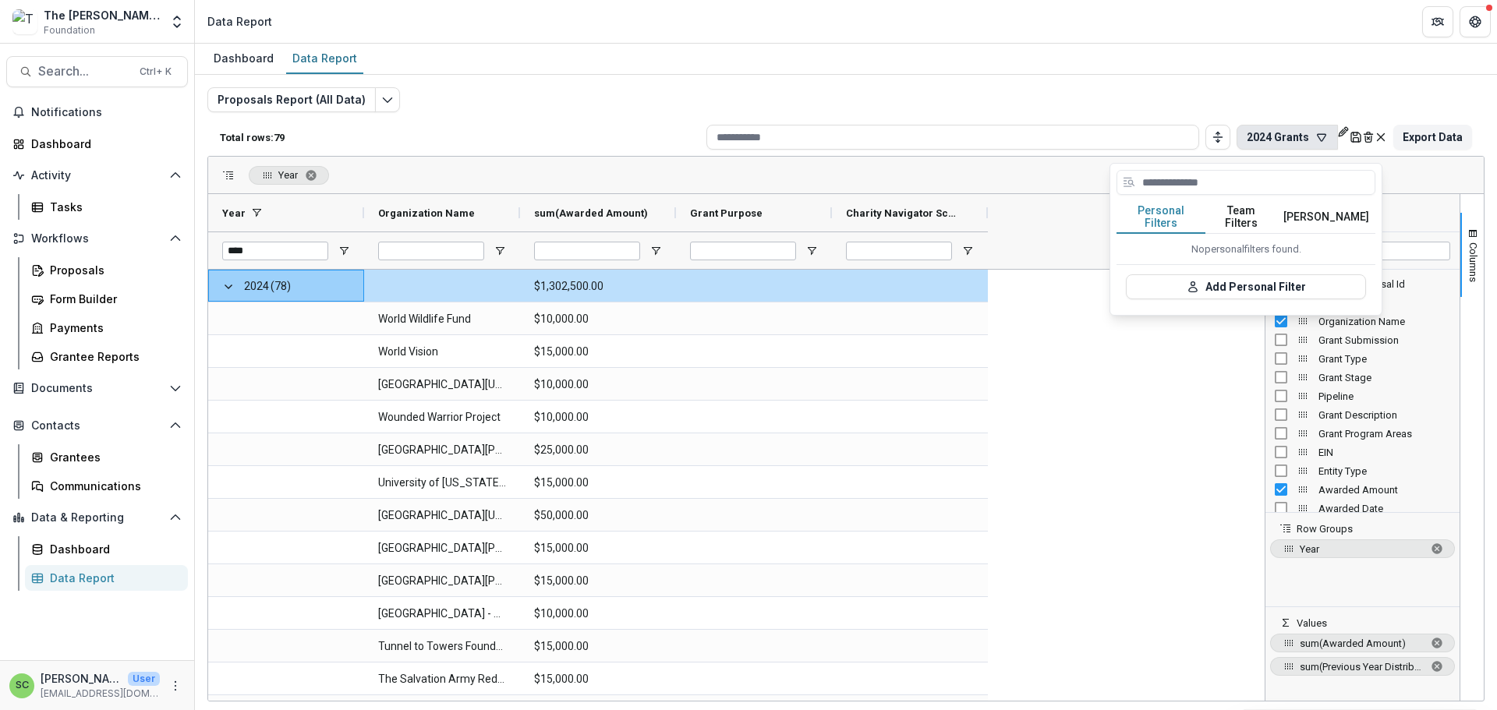
click at [1251, 234] on button "Team Filters" at bounding box center [1241, 217] width 72 height 33
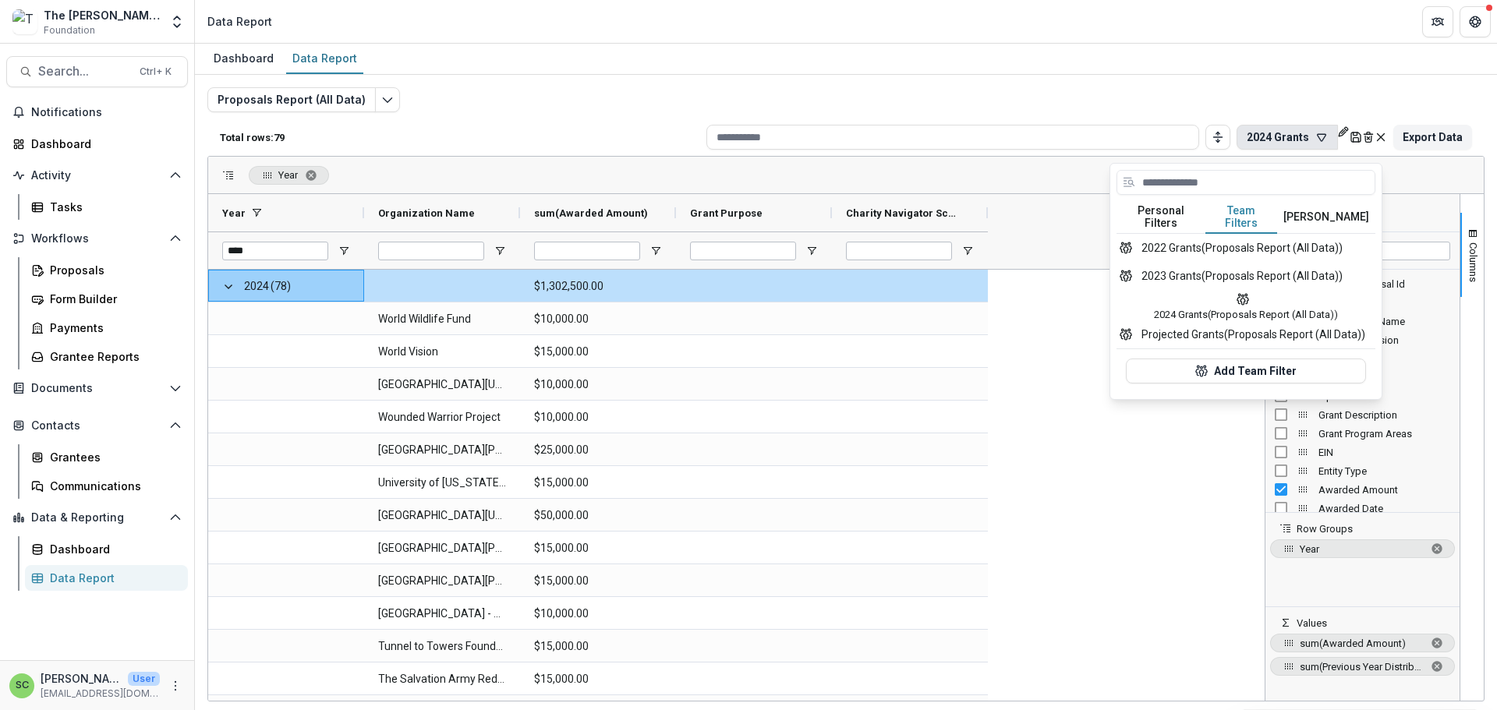
click at [1173, 320] on button "2024 Grants (Proposals Report (All Data))" at bounding box center [1245, 305] width 259 height 30
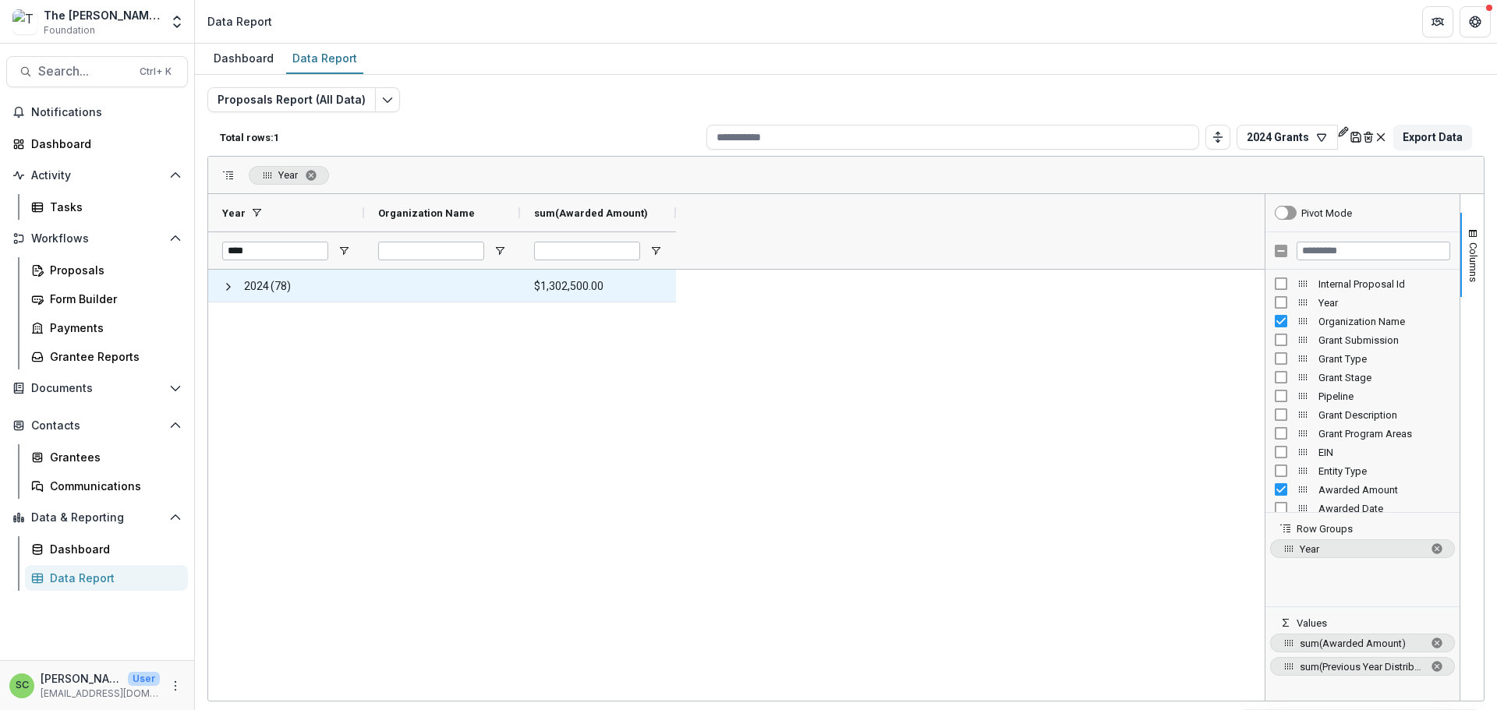
click at [254, 292] on span "2024" at bounding box center [256, 287] width 25 height 32
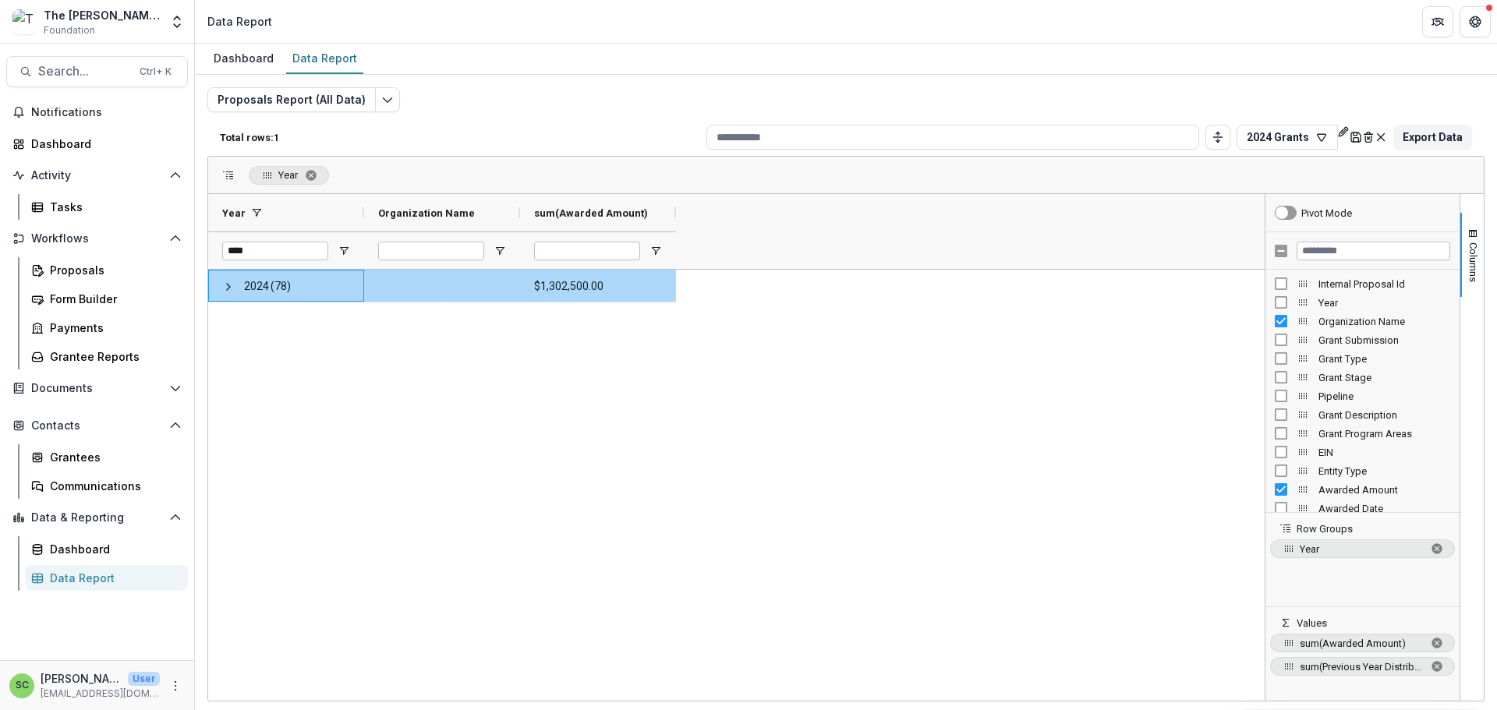
click at [254, 292] on span "2024" at bounding box center [256, 287] width 25 height 32
click at [231, 293] on span at bounding box center [228, 287] width 12 height 12
